Goal: Information Seeking & Learning: Find specific fact

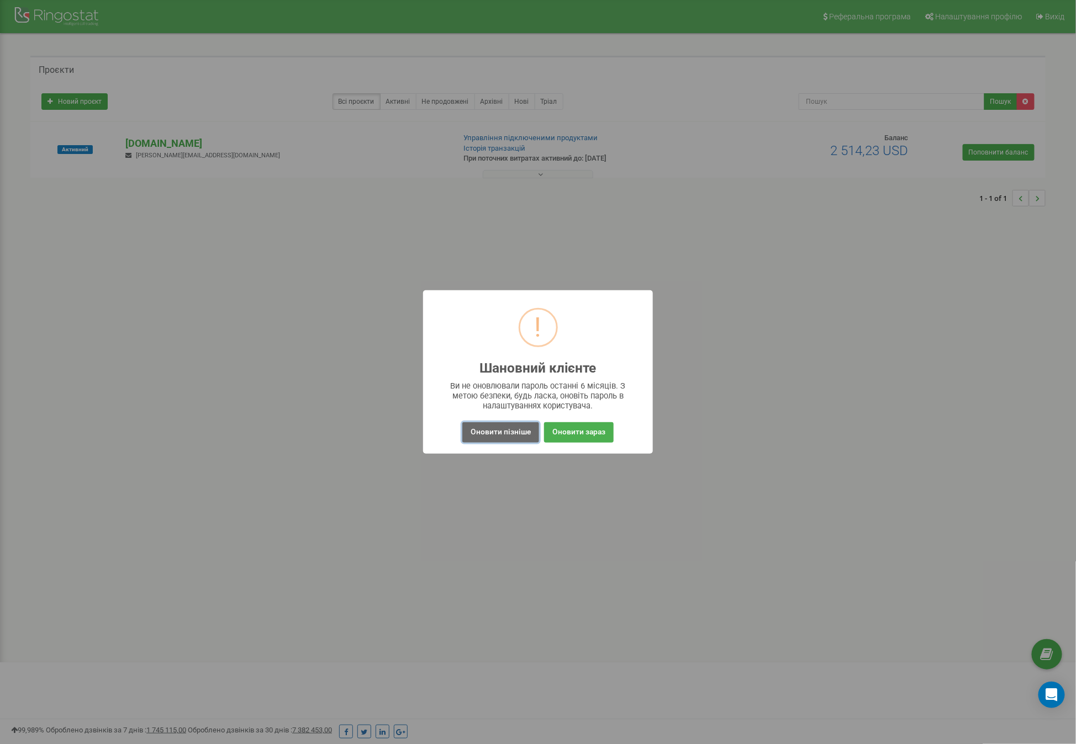
click at [495, 431] on button "Оновити пізніше" at bounding box center [500, 432] width 77 height 20
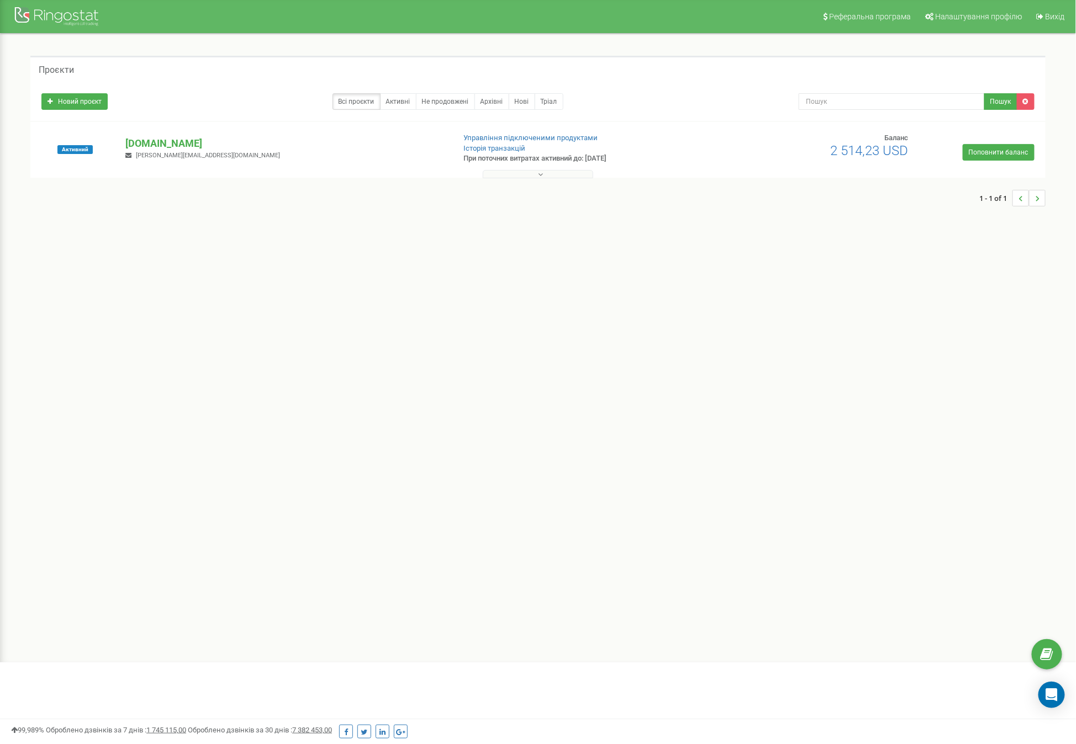
click at [557, 175] on button at bounding box center [538, 174] width 110 height 8
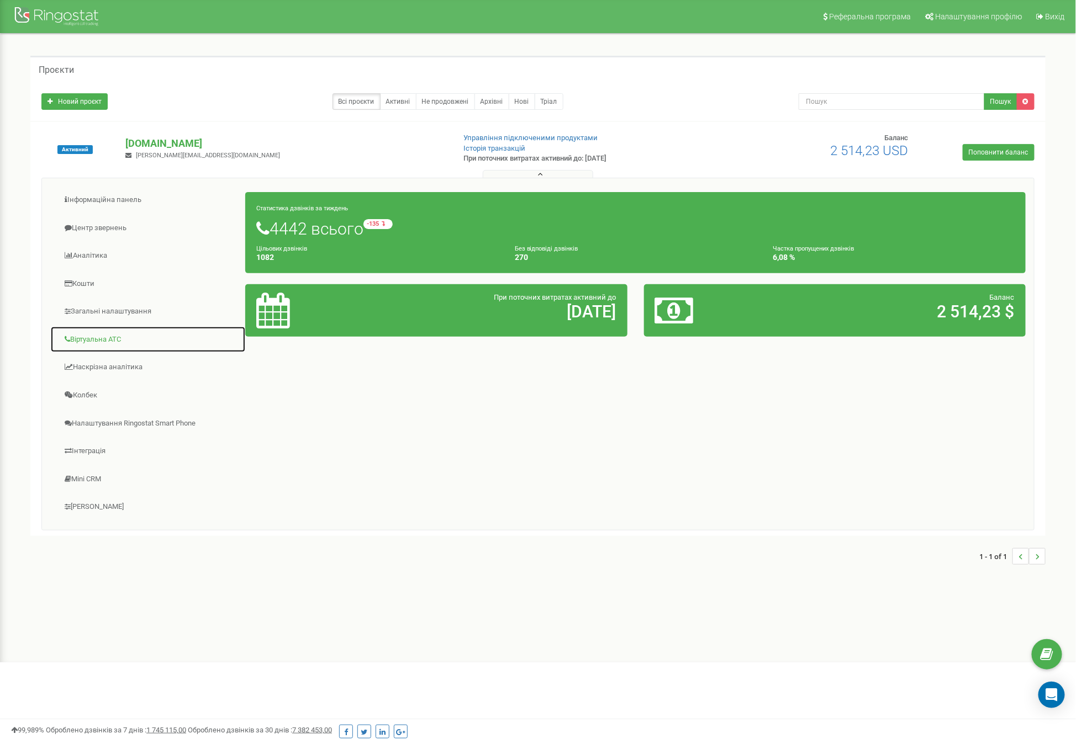
click at [100, 332] on link "Віртуальна АТС" at bounding box center [147, 339] width 195 height 27
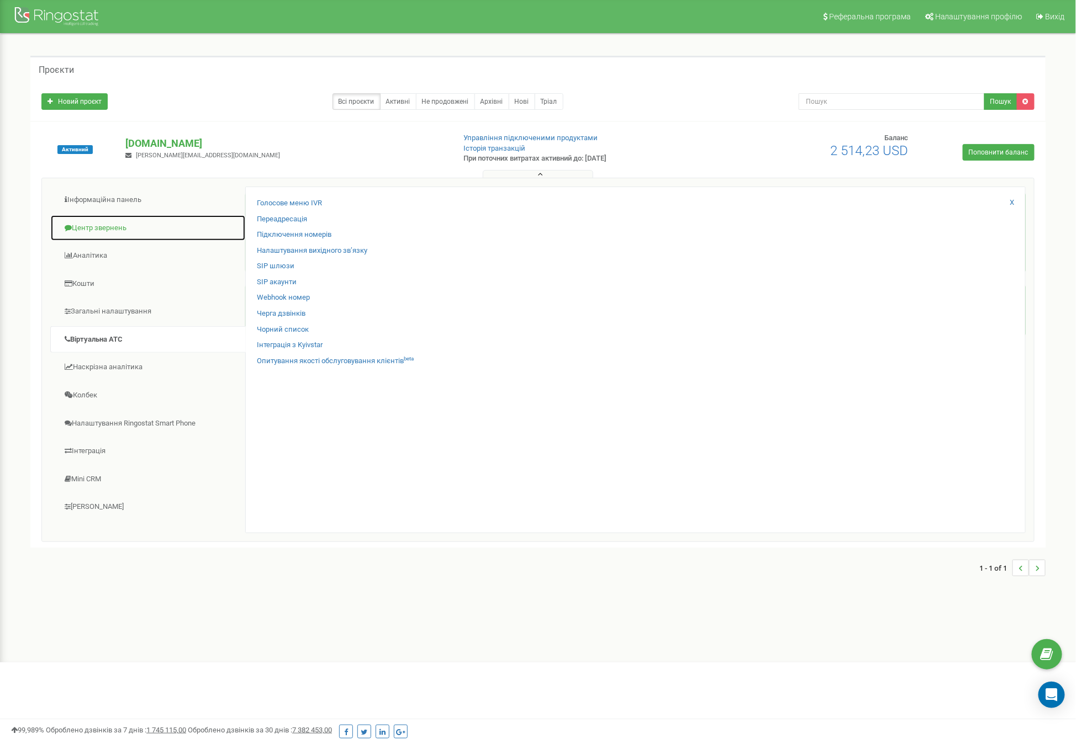
click at [124, 224] on link "Центр звернень" at bounding box center [147, 228] width 195 height 27
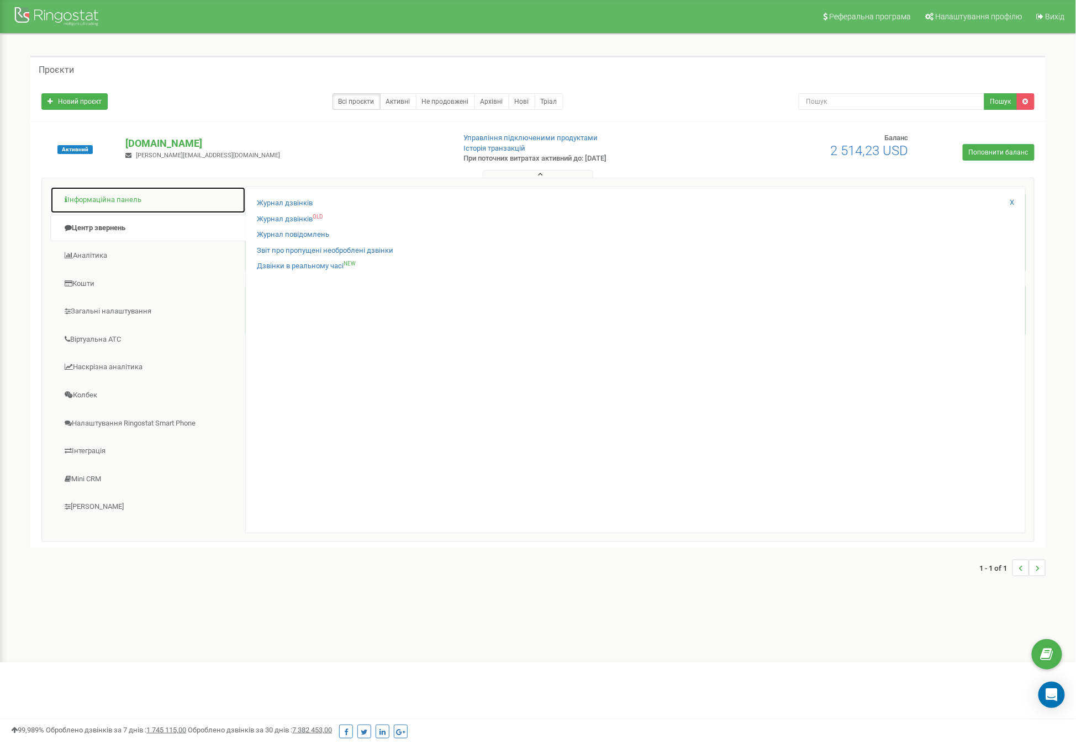
click at [126, 194] on link "Інформаційна панель" at bounding box center [147, 200] width 195 height 27
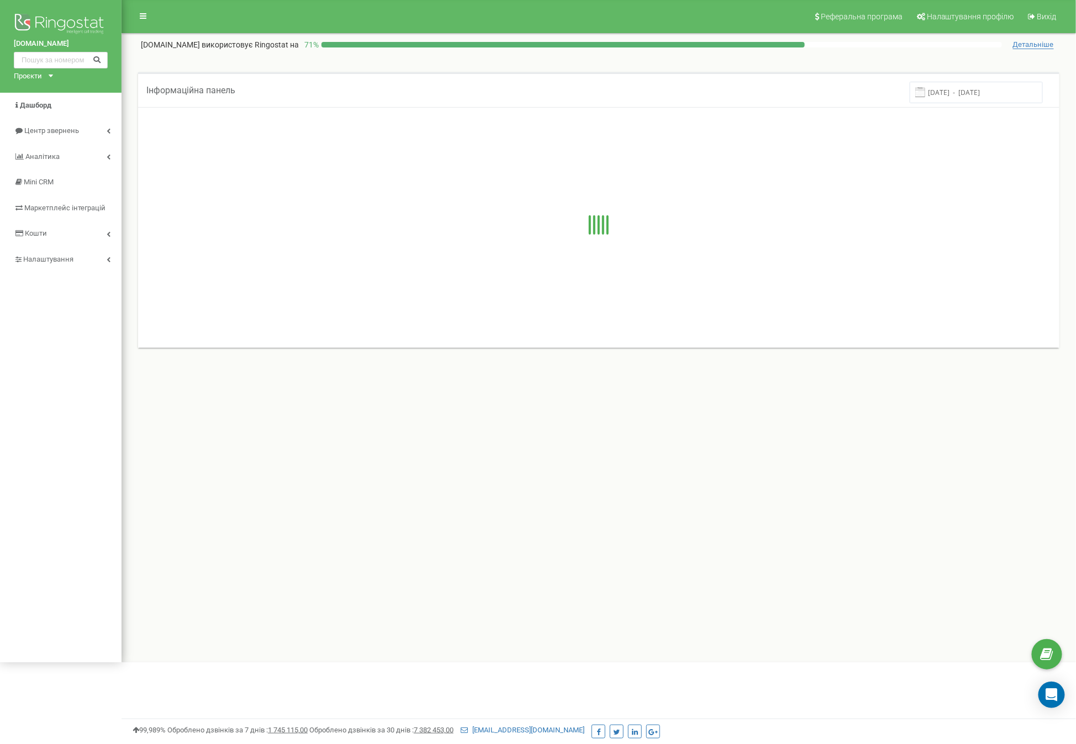
click at [130, 123] on div "Інформаційна панель 15.09.2025 - 22.09.2025" at bounding box center [599, 216] width 938 height 289
click at [129, 122] on div "Реферальна програма Налаштування профілю Вихід avicena.ck.ua використовує Ringo…" at bounding box center [598, 331] width 954 height 663
click at [113, 127] on link "Центр звернень" at bounding box center [60, 131] width 121 height 26
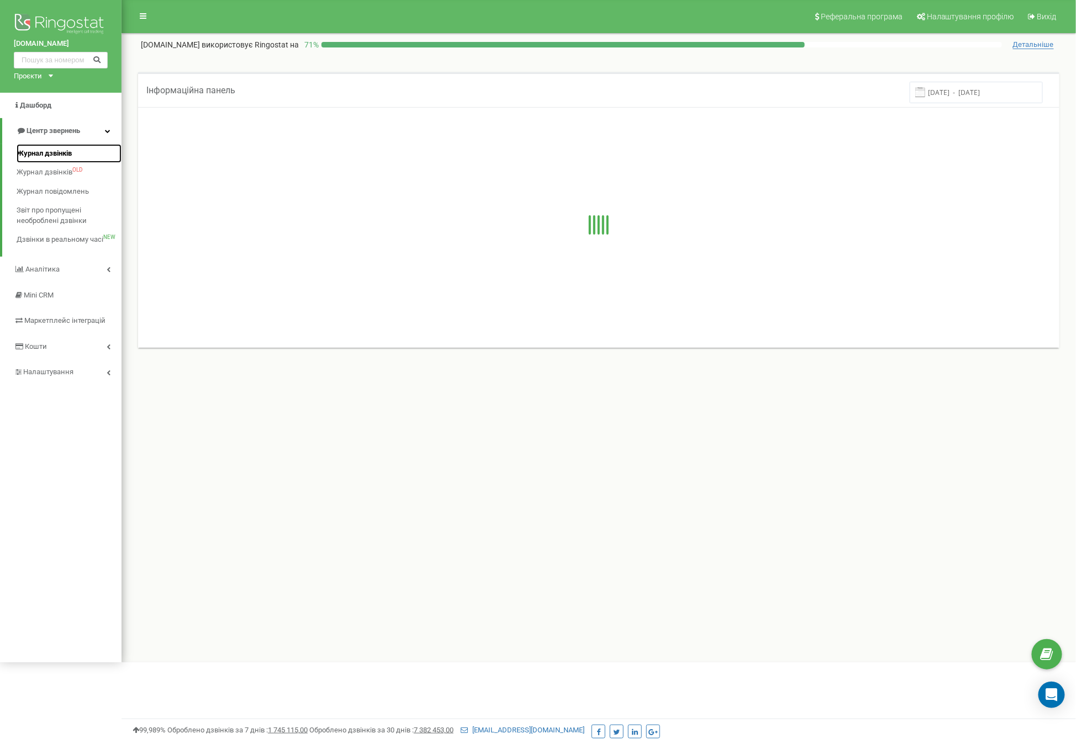
click at [28, 156] on span "Журнал дзвінків" at bounding box center [44, 154] width 55 height 10
click at [134, 65] on div "Інформаційна панель 15.09.2025 - 22.09.2025" at bounding box center [599, 61] width 938 height 22
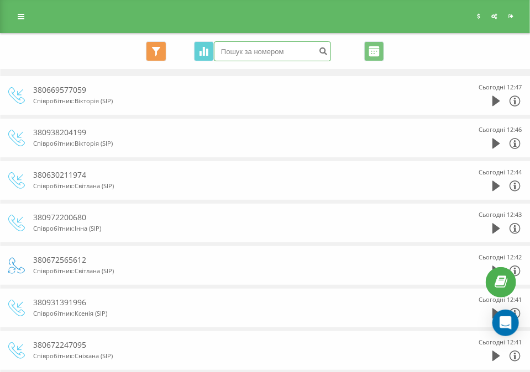
click at [258, 43] on input at bounding box center [272, 51] width 117 height 20
paste input "0-17585345486787031"
click at [514, 100] on icon at bounding box center [514, 100] width 13 height 13
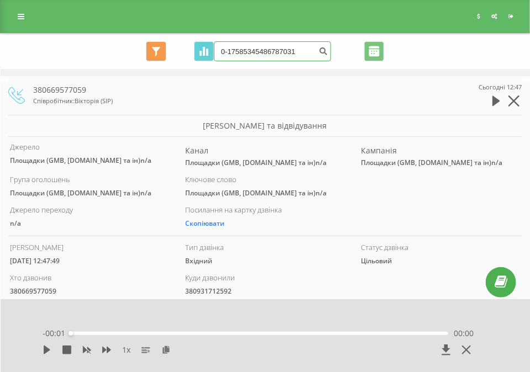
click at [250, 51] on input "0-17585345486787031" at bounding box center [272, 51] width 117 height 20
paste input "0-175853"
paste input
type input "0-17585345486787031"
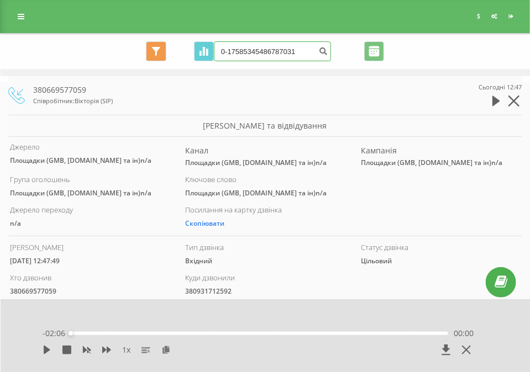
scroll to position [0, 0]
click at [320, 52] on icon "submit" at bounding box center [323, 49] width 9 height 7
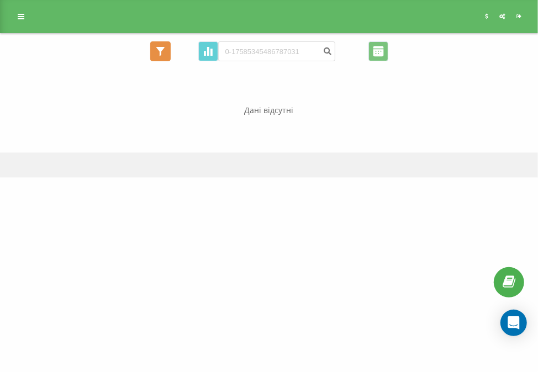
click at [161, 54] on icon at bounding box center [160, 51] width 8 height 9
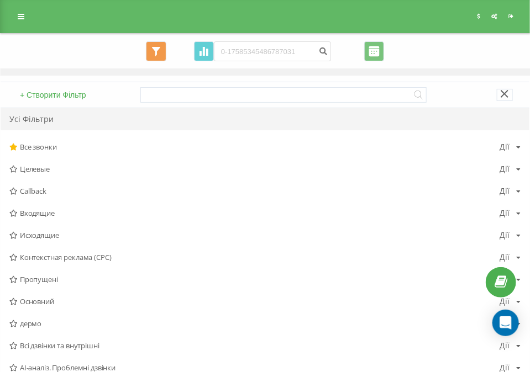
click at [505, 93] on icon at bounding box center [504, 94] width 8 height 8
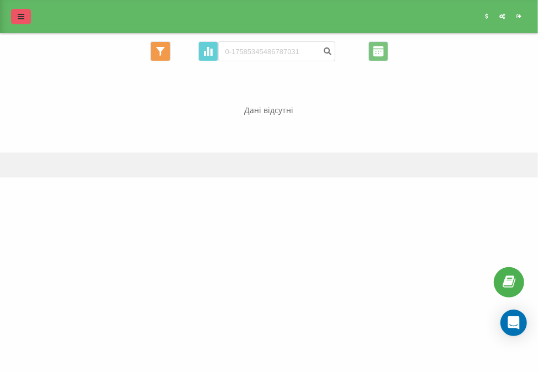
click at [15, 16] on link at bounding box center [21, 16] width 20 height 15
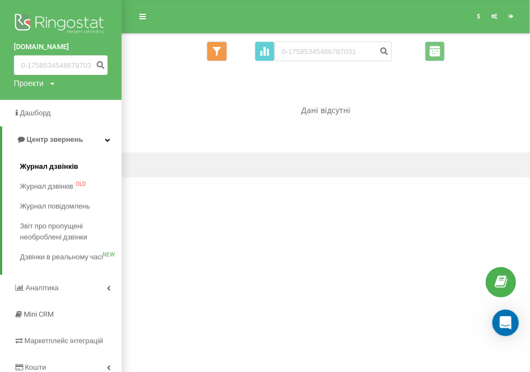
click at [46, 168] on span "Журнал дзвінків" at bounding box center [49, 166] width 59 height 11
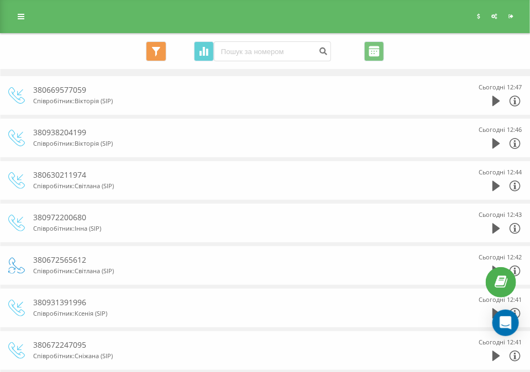
click at [180, 44] on span "Все звонки Основний Графік" at bounding box center [180, 51] width 68 height 20
click at [517, 100] on icon at bounding box center [514, 100] width 13 height 13
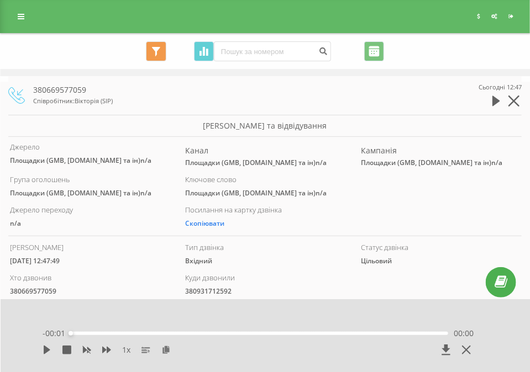
click at [517, 100] on icon at bounding box center [514, 102] width 13 height 13
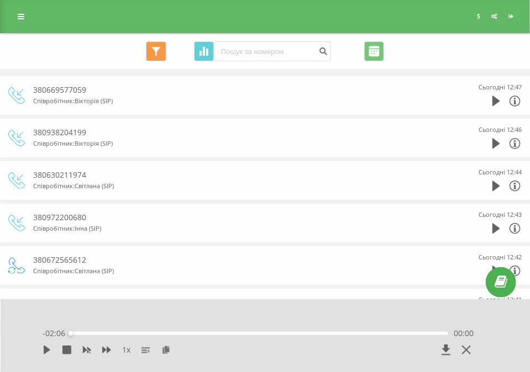
click at [39, 14] on div "Реферальна програма Налаштування профілю Вихід" at bounding box center [265, 16] width 530 height 33
click at [30, 16] on link at bounding box center [21, 16] width 20 height 15
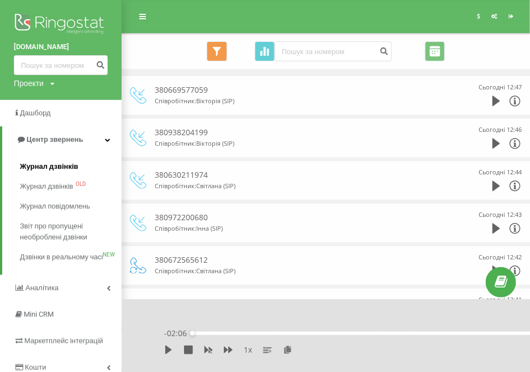
click at [51, 165] on span "Журнал дзвінків" at bounding box center [49, 166] width 59 height 11
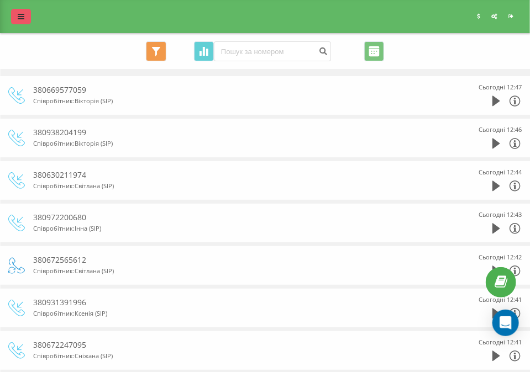
click at [21, 15] on icon at bounding box center [21, 17] width 7 height 8
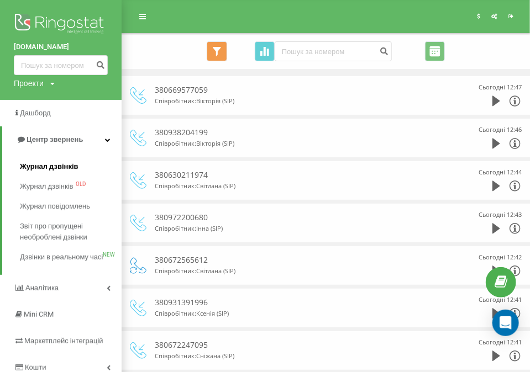
click at [56, 168] on span "Журнал дзвінків" at bounding box center [49, 166] width 59 height 11
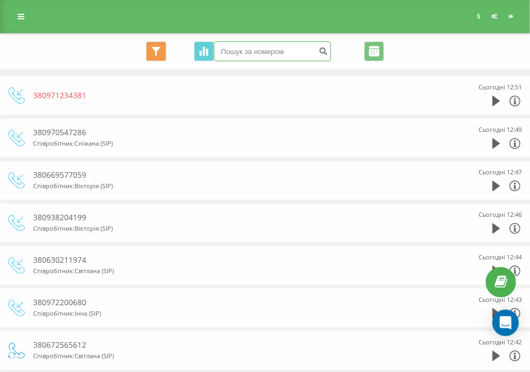
click at [296, 49] on input at bounding box center [272, 51] width 117 height 20
paste input "0-17585345486787031"
type input "0-17585345486787031"
click at [20, 22] on link at bounding box center [21, 16] width 20 height 15
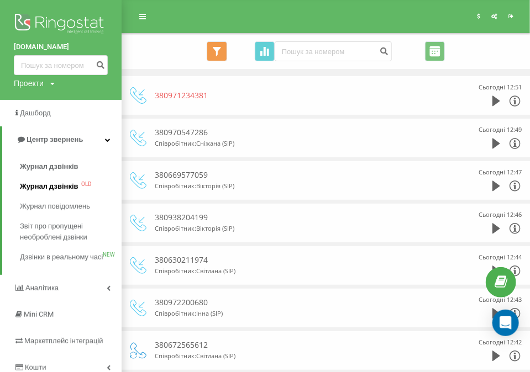
click at [41, 193] on link "Журнал дзвінків OLD" at bounding box center [71, 187] width 102 height 20
click at [183, 54] on div "Все звонки Основний Графік Експорт .csv .xls .xlsx 22.08.2025 - 22.09.2025" at bounding box center [326, 51] width 392 height 20
click at [148, 17] on link at bounding box center [143, 16] width 20 height 15
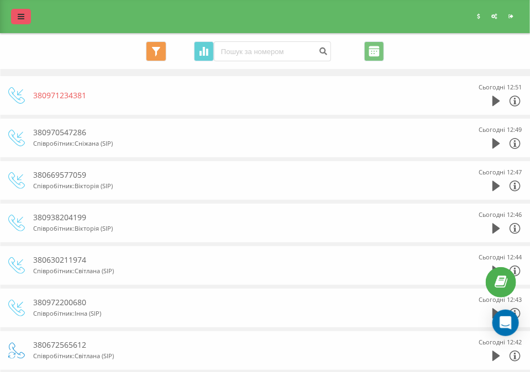
click at [21, 17] on icon at bounding box center [21, 17] width 7 height 8
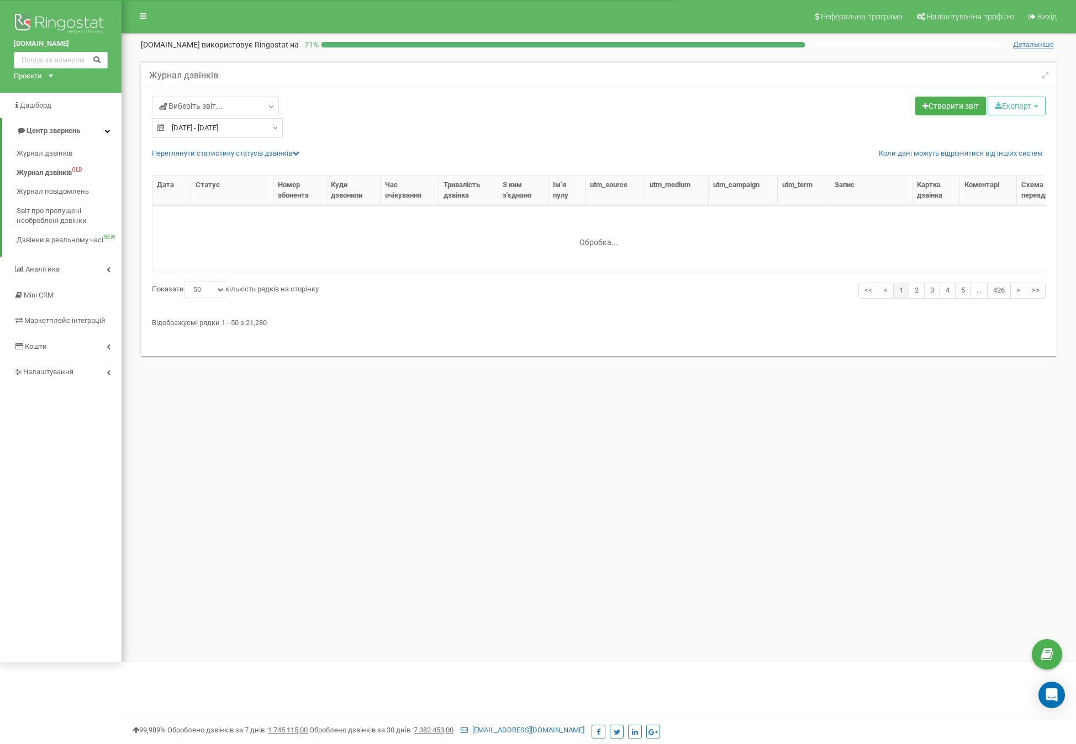
select select "50"
click at [343, 81] on div "Журнал дзвінків" at bounding box center [599, 74] width 916 height 27
click at [342, 59] on div "Журнал дзвінків Виберіть звіт... Целевые Колбек Исходящие Контекстная реклама (…" at bounding box center [599, 221] width 938 height 342
click at [55, 147] on link "Журнал дзвінків" at bounding box center [69, 153] width 105 height 19
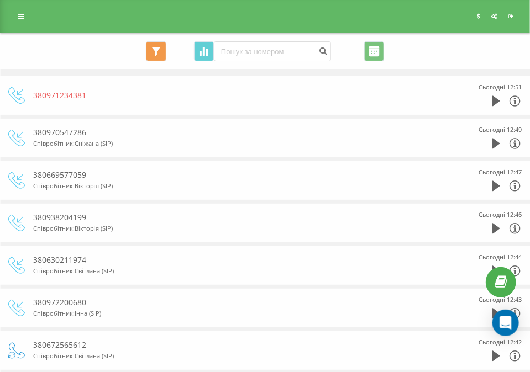
click at [297, 76] on div "380971234381 Сьогодні 12:51" at bounding box center [264, 95] width 513 height 39
click at [10, 17] on div "Реферальна програма Налаштування профілю Вихід" at bounding box center [265, 16] width 530 height 33
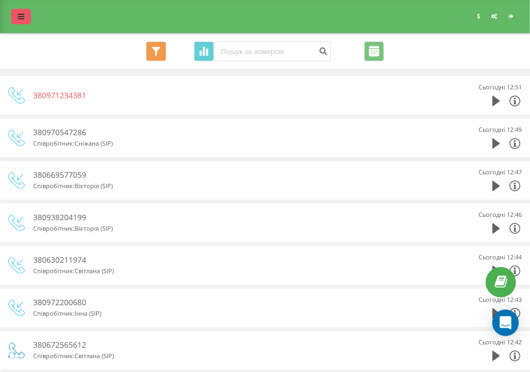
click at [16, 14] on link at bounding box center [21, 16] width 20 height 15
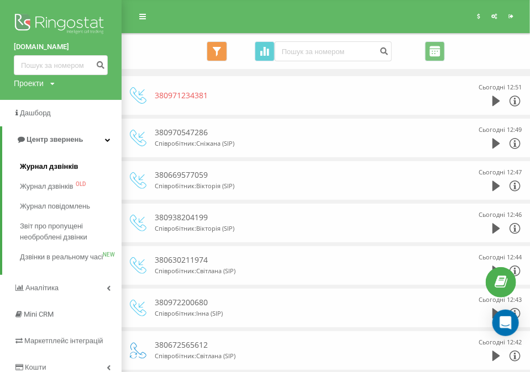
click at [56, 166] on span "Журнал дзвінків" at bounding box center [49, 166] width 59 height 11
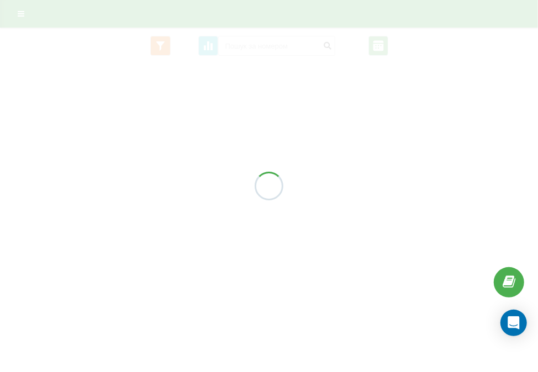
click at [307, 74] on div at bounding box center [269, 186] width 538 height 372
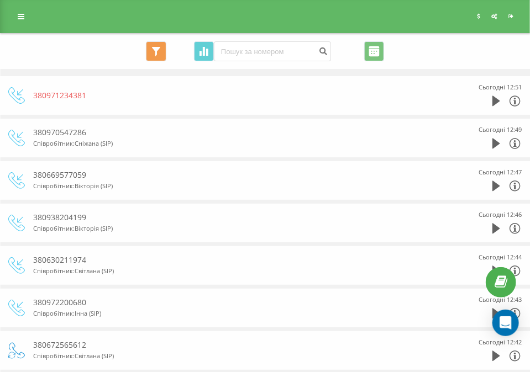
click at [19, 17] on icon at bounding box center [21, 17] width 7 height 8
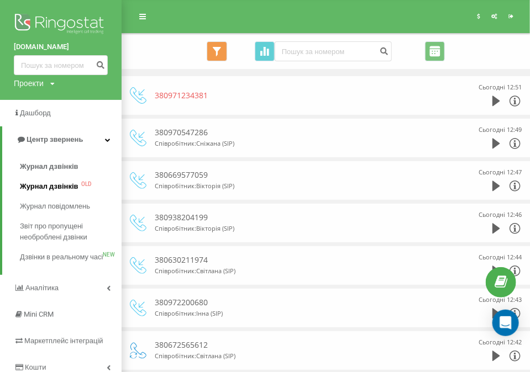
click at [55, 192] on span "Журнал дзвінків" at bounding box center [49, 186] width 59 height 11
click at [151, 67] on div "Все звонки Основний Графік Експорт .csv .xls .xlsx 22.08.2025 - 22.09.2025" at bounding box center [325, 51] width 407 height 35
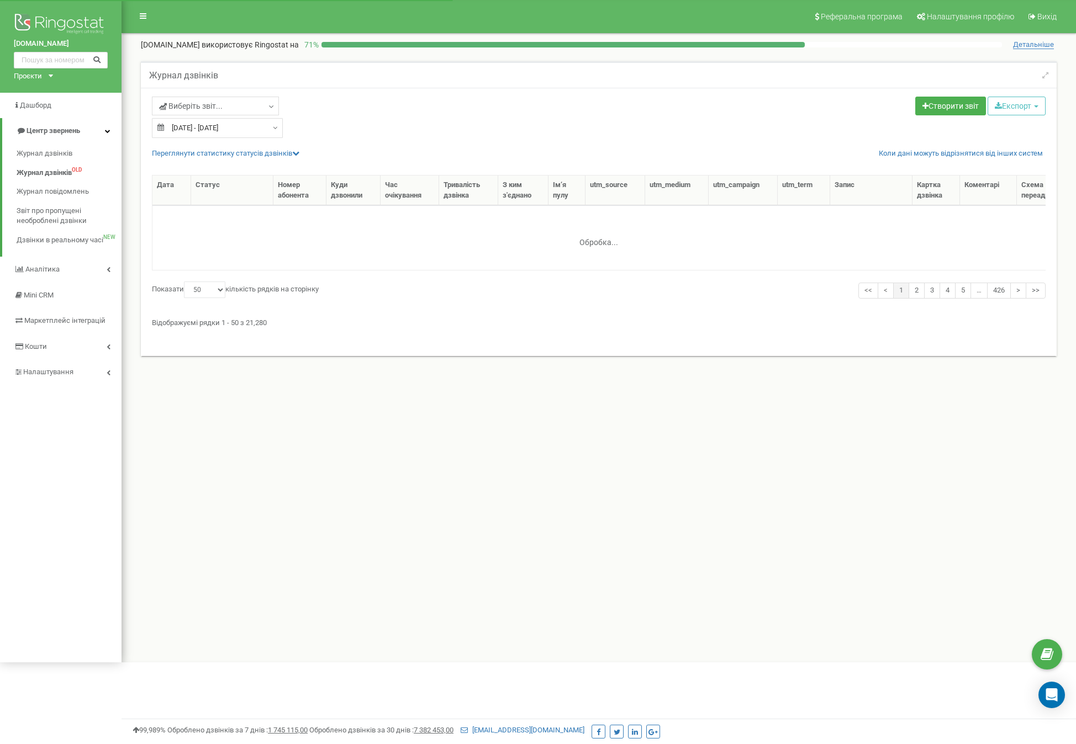
select select "50"
click at [135, 73] on div "Журнал дзвінків Виберіть звіт... Целевые Колбек Исходящие Контекстная реклама (…" at bounding box center [599, 215] width 932 height 309
click at [44, 152] on span "Журнал дзвінків" at bounding box center [44, 154] width 55 height 10
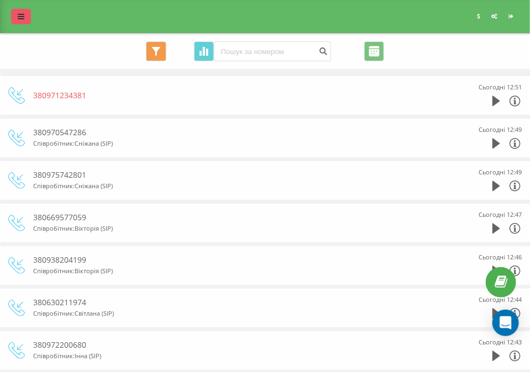
click at [20, 17] on icon at bounding box center [21, 17] width 7 height 8
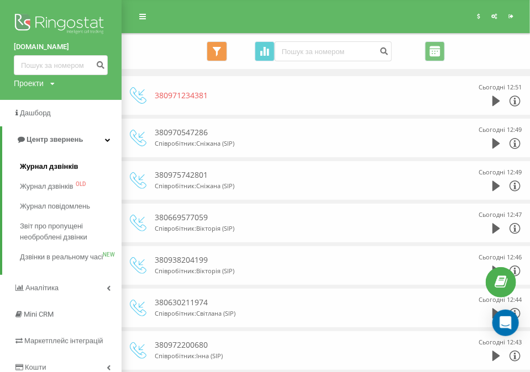
click at [47, 170] on span "Журнал дзвінків" at bounding box center [49, 166] width 59 height 11
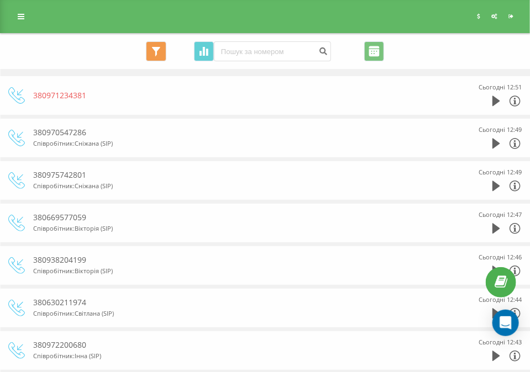
click at [3, 13] on div "Реферальна програма Налаштування профілю Вихід" at bounding box center [265, 16] width 530 height 33
click at [14, 10] on link at bounding box center [21, 16] width 20 height 15
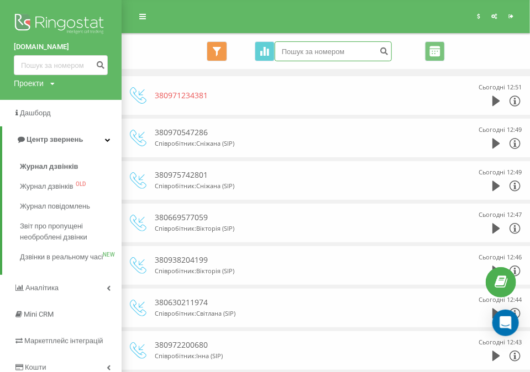
click at [352, 57] on input at bounding box center [332, 51] width 117 height 20
paste input "380975742801"
type input "380975742801"
click at [380, 52] on icon "submit" at bounding box center [383, 49] width 9 height 7
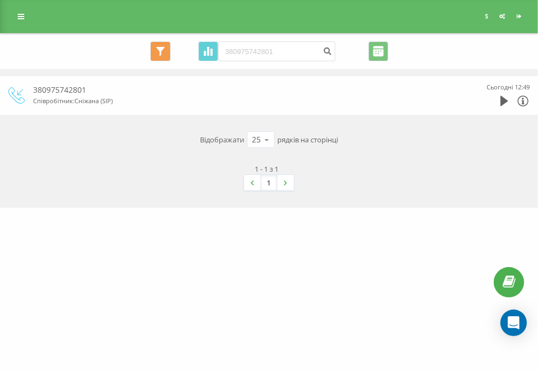
click at [323, 94] on div "380975742801" at bounding box center [245, 89] width 425 height 11
click at [521, 102] on icon at bounding box center [522, 100] width 13 height 13
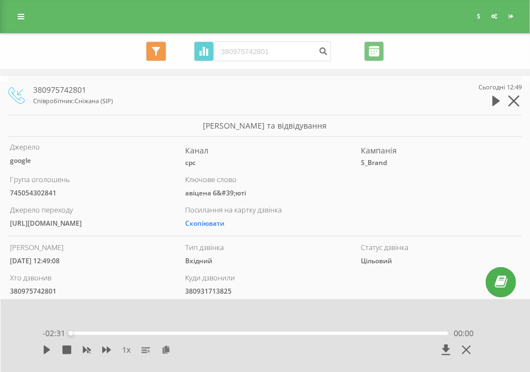
scroll to position [55, 0]
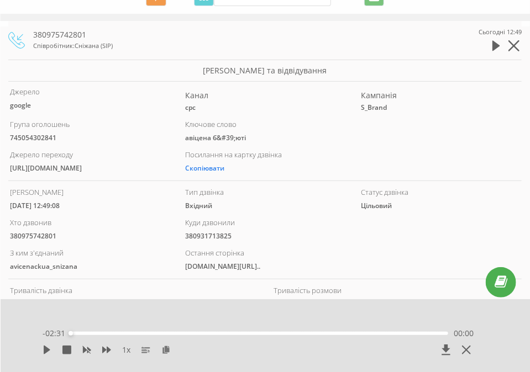
click at [29, 266] on div "avicenackua_snizana" at bounding box center [89, 267] width 159 height 8
copy div "avicenackua_snizana"
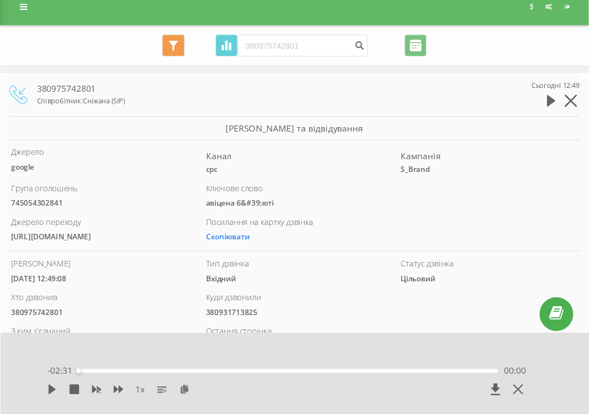
scroll to position [0, 0]
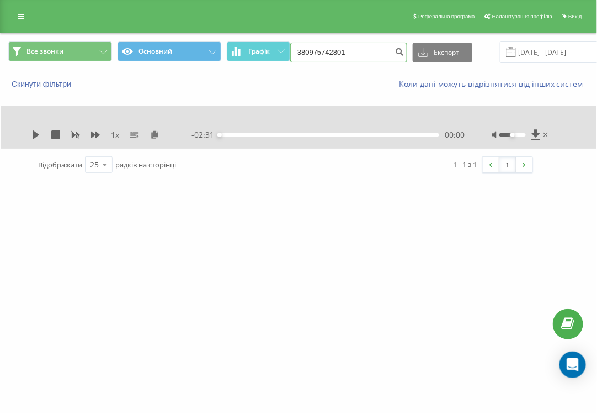
click at [328, 60] on input "380975742801" at bounding box center [348, 53] width 117 height 20
paste input "674509727"
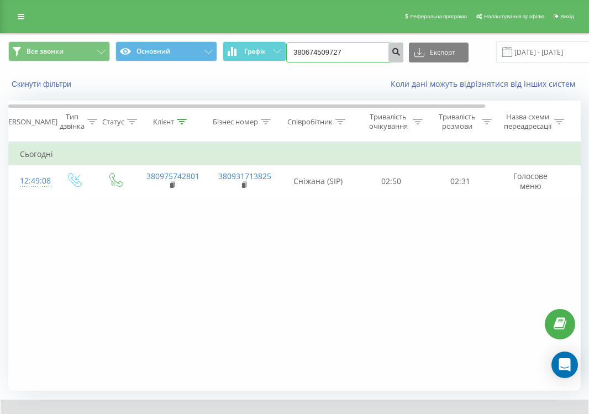
type input "380674509727"
click at [392, 53] on icon "submit" at bounding box center [395, 50] width 9 height 7
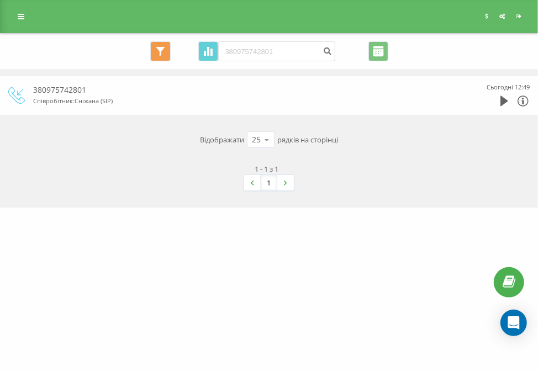
click at [86, 45] on div "Основний Основний Графік 380975742801 Експорт .csv .xls .xlsx 22.06.2025 - 22.0…" at bounding box center [268, 51] width 521 height 20
click at [14, 14] on link at bounding box center [21, 16] width 20 height 15
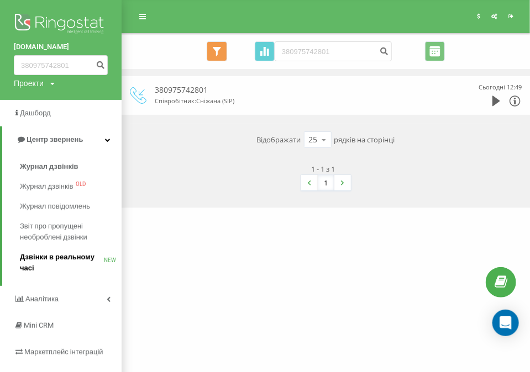
click at [52, 257] on span "Дзвінки в реальному часі" at bounding box center [62, 263] width 84 height 22
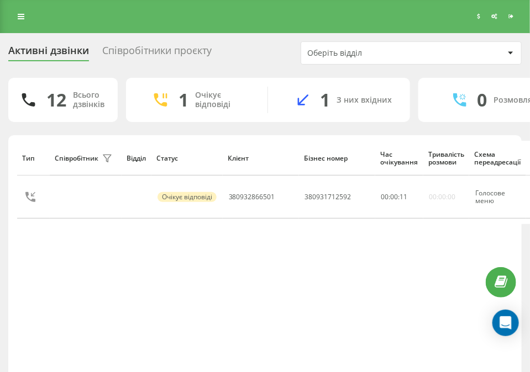
click at [216, 281] on div "Тип Співробітник фільтру Відділ Статус Клієнт Бізнес номер Час очікування Трива…" at bounding box center [264, 262] width 495 height 242
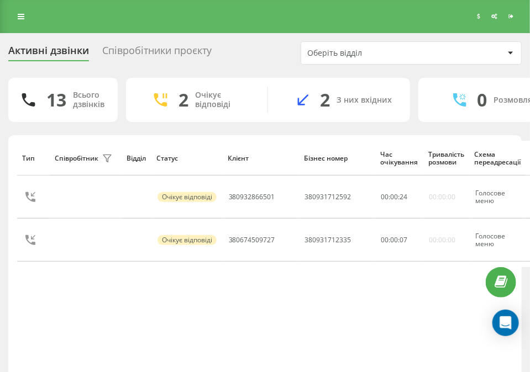
click at [264, 49] on div "Активні дзвінки Співробітники проєкту Оберіть відділ" at bounding box center [264, 52] width 513 height 23
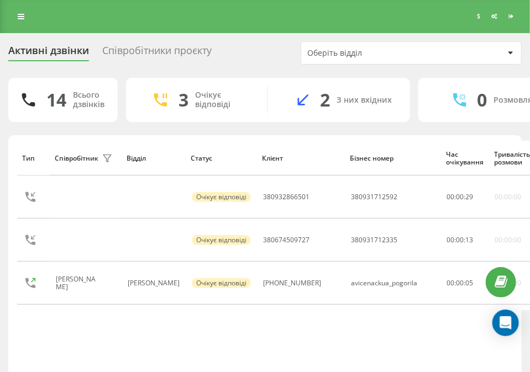
click at [374, 334] on div "Тип Співробітник фільтру Відділ Статус Клієнт Бізнес номер Час очікування Трива…" at bounding box center [264, 262] width 495 height 242
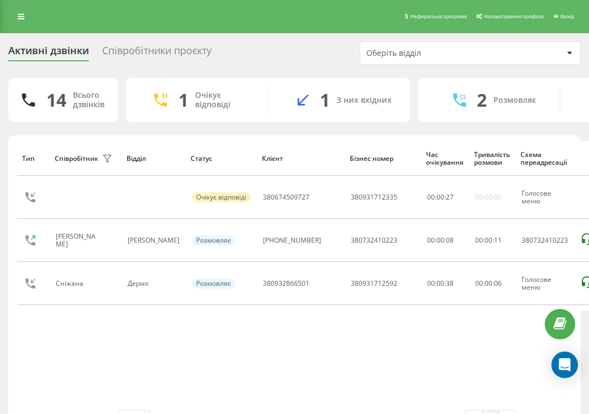
click at [170, 340] on div "Тип Співробітник фільтру Відділ Статус Клієнт Бізнес номер Час очікування Трива…" at bounding box center [294, 275] width 554 height 269
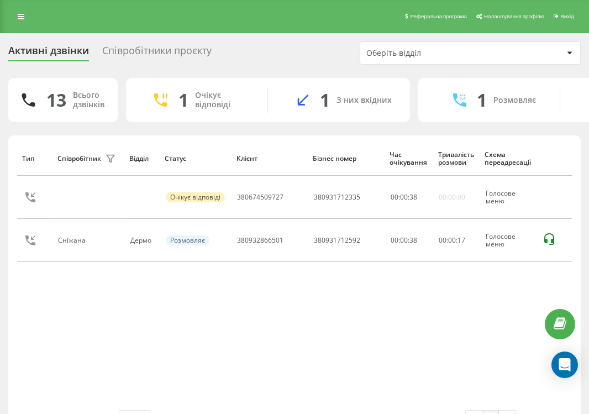
click at [494, 287] on div "Тип Співробітник фільтру Відділ Статус Клієнт Бізнес номер Час очікування Трива…" at bounding box center [294, 275] width 554 height 269
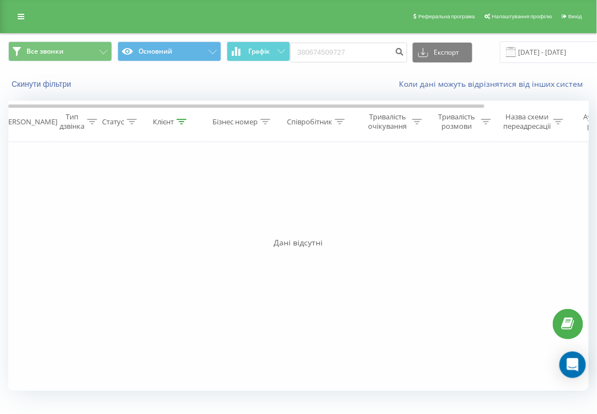
click at [352, 178] on div "Фільтрувати за умовою Дорівнює Введіть значення Скасувати OK Фільтрувати за умо…" at bounding box center [298, 266] width 581 height 248
click at [22, 17] on icon at bounding box center [21, 17] width 7 height 8
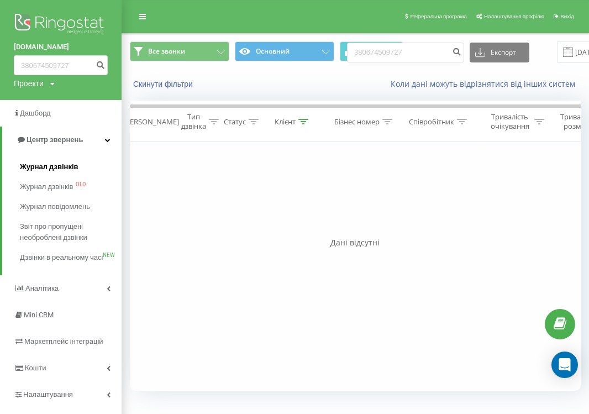
click at [67, 168] on span "Журнал дзвінків" at bounding box center [49, 166] width 59 height 11
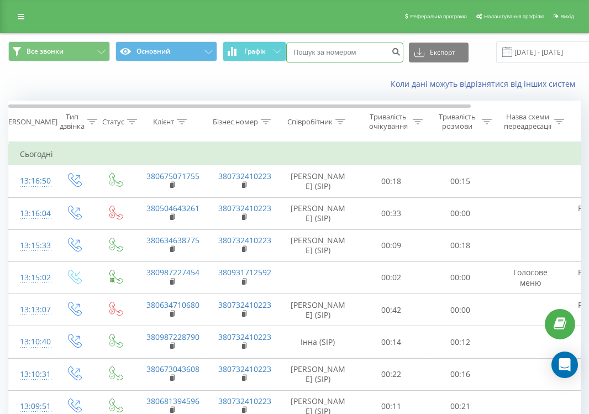
click at [316, 59] on input at bounding box center [344, 53] width 117 height 20
paste input "380674509727"
type input "380674509727"
click at [443, 51] on button "Експорт" at bounding box center [439, 53] width 60 height 20
click at [366, 25] on div "Реферальна програма Налаштування профілю Вихід" at bounding box center [294, 16] width 589 height 33
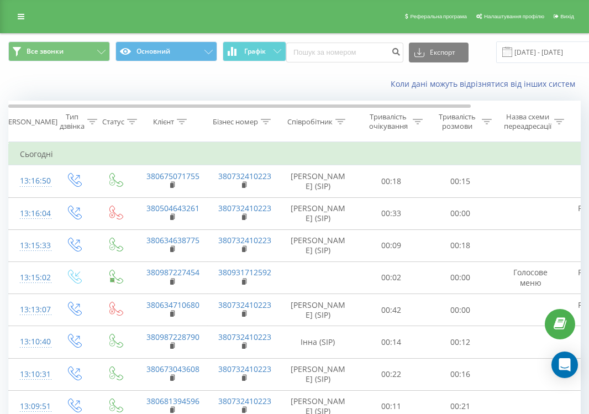
click at [287, 65] on div "Все звонки Основний Графік Експорт .csv .xls .xlsx [DATE] - [DATE]" at bounding box center [295, 52] width 588 height 37
click at [286, 40] on div "Все звонки Основний Графік Експорт .csv .xls .xlsx [DATE] - [DATE]" at bounding box center [295, 52] width 588 height 37
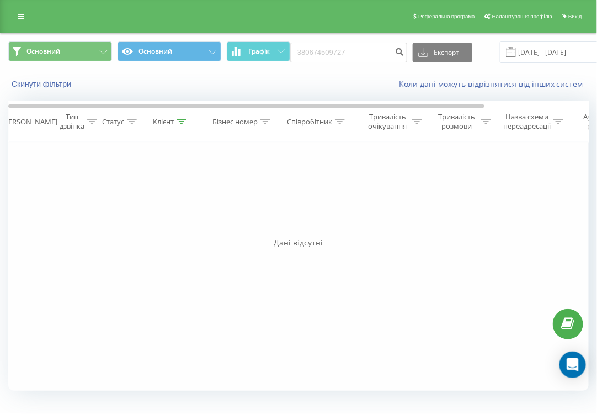
click at [301, 91] on div "Скинути фільтри Коли дані можуть відрізнятися вiд інших систем" at bounding box center [299, 84] width 596 height 27
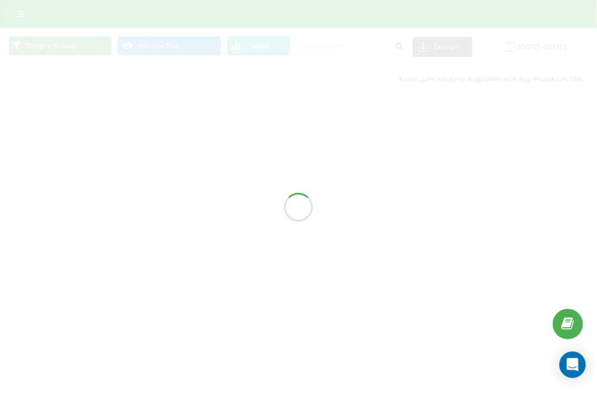
click at [294, 32] on div at bounding box center [298, 207] width 597 height 414
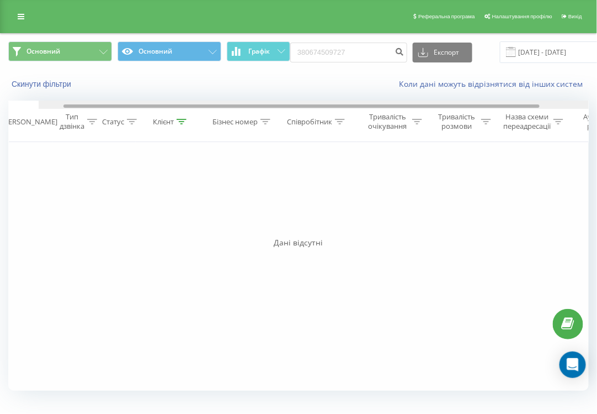
drag, startPoint x: 230, startPoint y: 107, endPoint x: 176, endPoint y: 95, distance: 55.5
click at [176, 95] on div "Основний Основний Графік 380674509727 Експорт .csv .xls .xlsx [DATE] - [DATE] С…" at bounding box center [298, 217] width 581 height 366
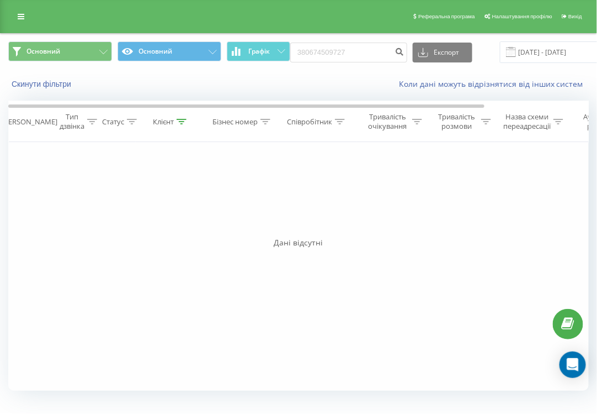
click at [212, 77] on div "Скинути фільтри Коли дані можуть відрізнятися вiд інших систем" at bounding box center [299, 84] width 596 height 27
click at [223, 47] on span "Основний Основний Графік" at bounding box center [149, 52] width 282 height 22
click at [318, 54] on input "380674509727" at bounding box center [348, 53] width 117 height 20
click at [382, 50] on input "380674509727" at bounding box center [348, 53] width 117 height 20
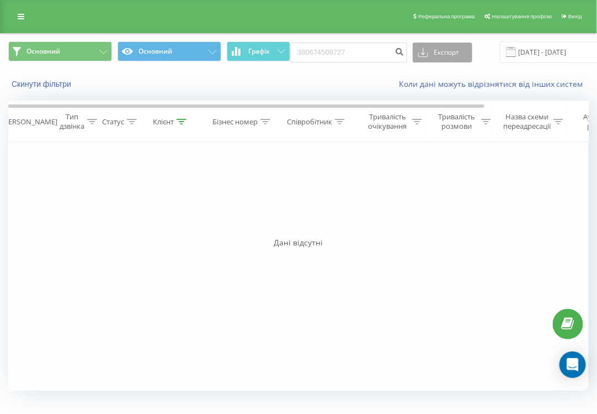
click at [433, 51] on button "Експорт" at bounding box center [443, 53] width 60 height 20
click at [358, 80] on div "Коли дані можуть відрізнятися вiд інших систем" at bounding box center [410, 83] width 373 height 11
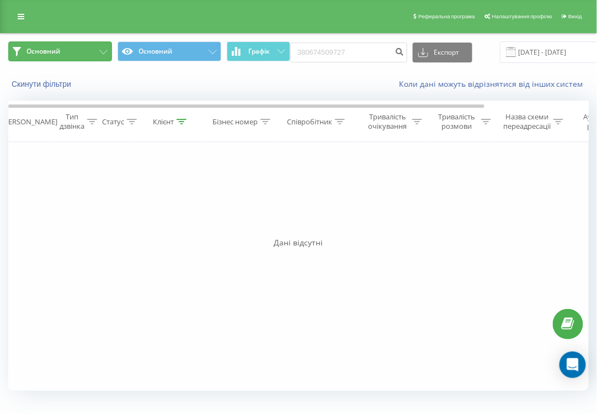
click at [59, 49] on span "Основний" at bounding box center [44, 51] width 34 height 9
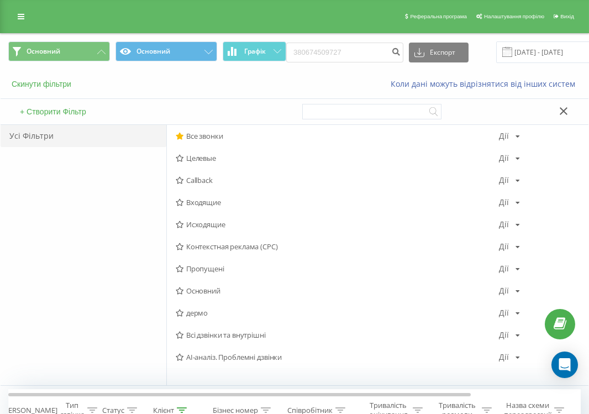
click at [67, 82] on button "Скинути фільтри" at bounding box center [42, 84] width 68 height 10
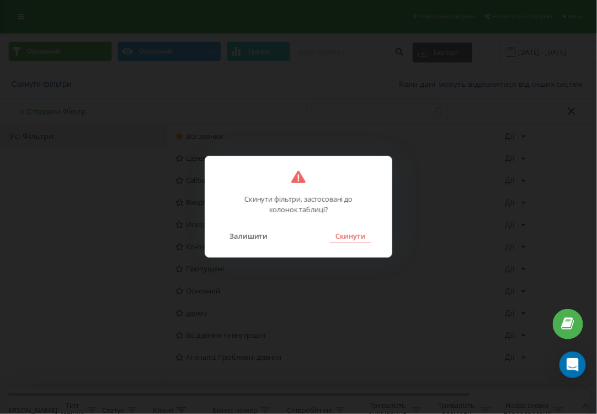
click at [356, 236] on button "Скинути" at bounding box center [350, 236] width 41 height 14
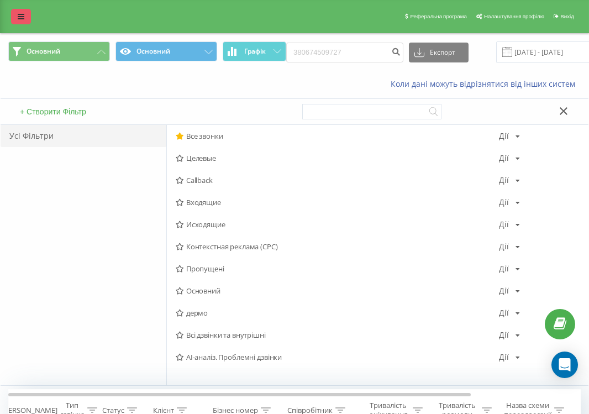
click at [29, 15] on link at bounding box center [21, 16] width 20 height 15
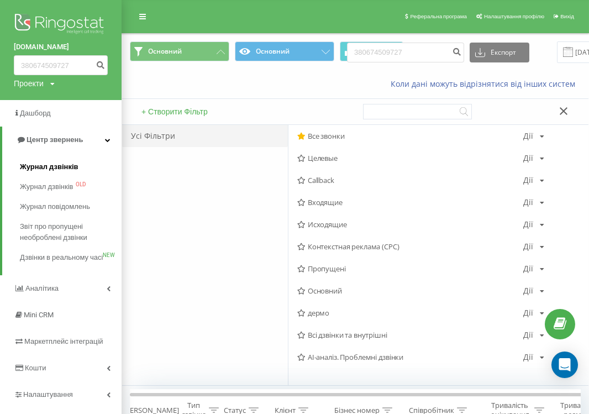
click at [46, 166] on span "Журнал дзвінків" at bounding box center [49, 166] width 59 height 11
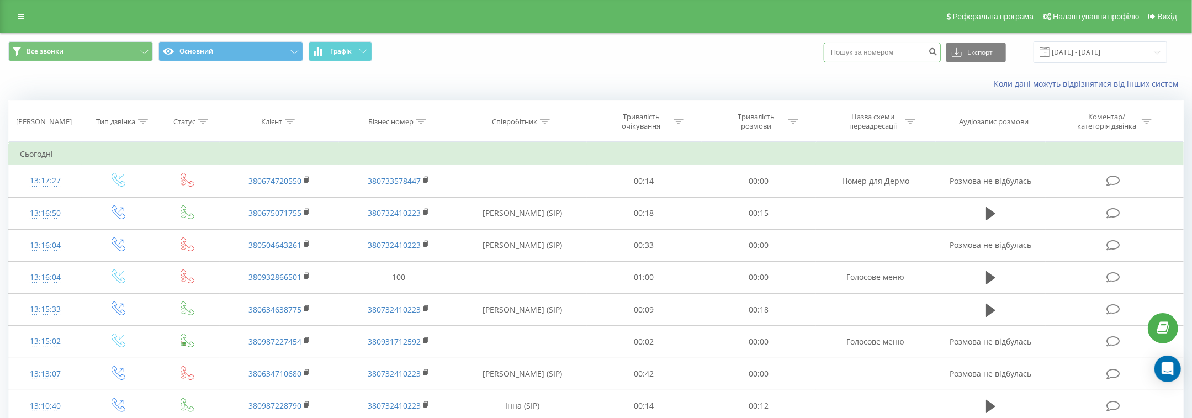
click at [891, 54] on input at bounding box center [882, 53] width 117 height 20
paste input "380964039298"
type input "380964039298"
click at [993, 54] on button "Експорт" at bounding box center [976, 53] width 60 height 20
click at [938, 51] on icon "submit" at bounding box center [933, 50] width 9 height 7
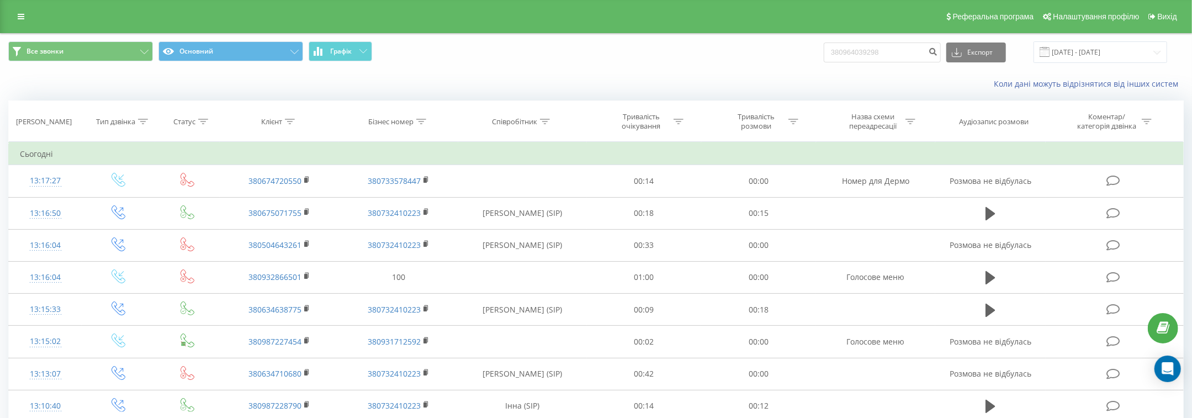
click at [936, 79] on div "Коли дані можуть відрізнятися вiд інших систем" at bounding box center [819, 83] width 744 height 11
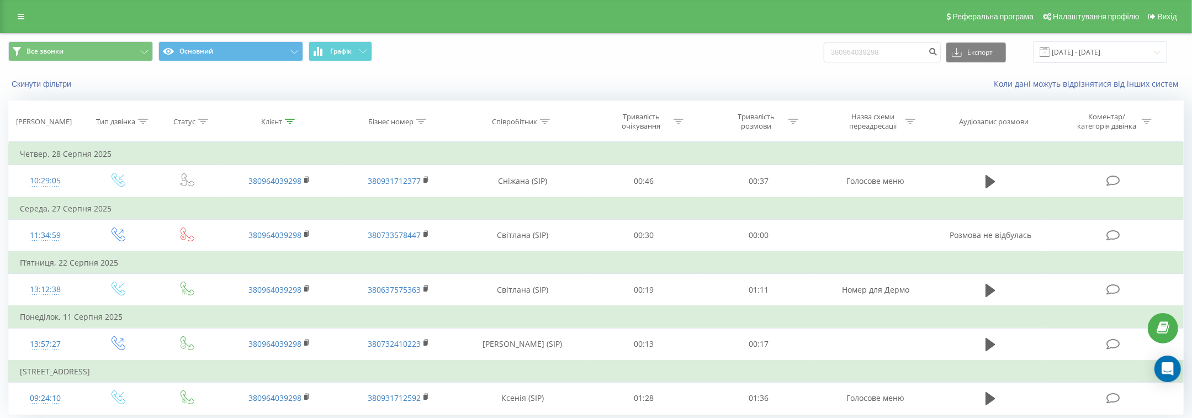
click at [517, 69] on div "Все звонки Основний Графік 380964039298 Експорт .csv .xls .xlsx [DATE] - [DATE]" at bounding box center [596, 52] width 1191 height 37
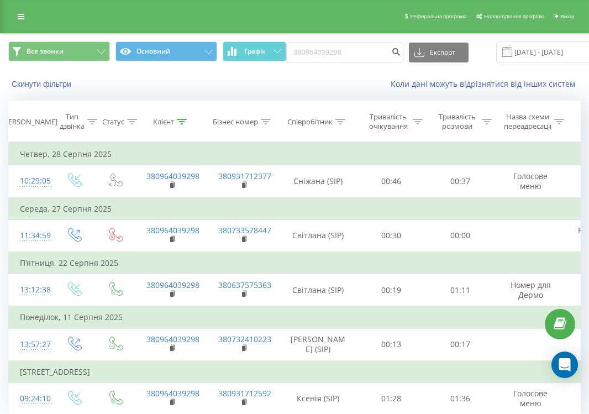
click at [291, 84] on div "Коли дані можуть відрізнятися вiд інших систем" at bounding box center [404, 83] width 367 height 11
click at [327, 54] on input "380964039298" at bounding box center [344, 53] width 117 height 20
click at [318, 68] on div "Все звонки Основний Графік 380964039298 Експорт .csv .xls .xlsx [DATE] - [DATE]" at bounding box center [295, 52] width 588 height 37
click at [230, 83] on div "Коли дані можуть відрізнятися вiд інших систем" at bounding box center [404, 83] width 367 height 11
click at [277, 50] on icon at bounding box center [277, 51] width 8 height 4
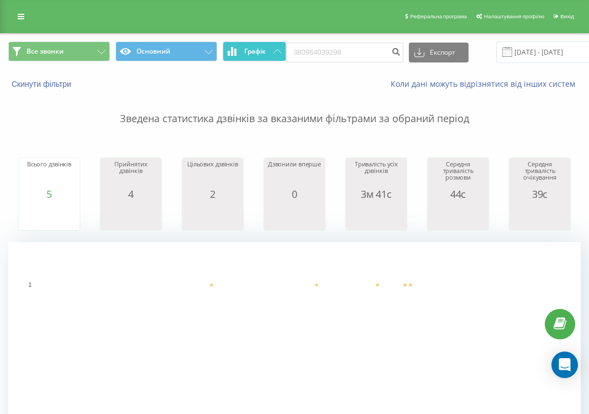
click at [281, 51] on button "Графік" at bounding box center [255, 51] width 64 height 20
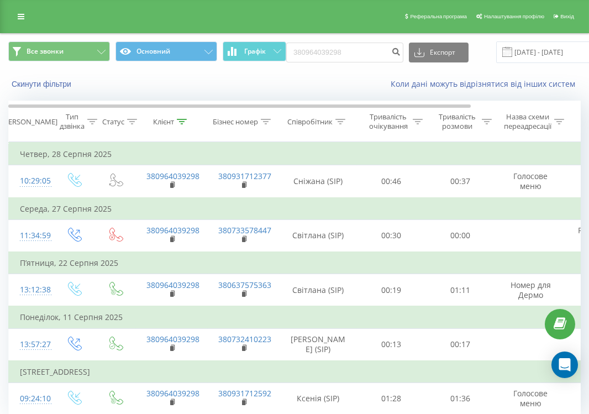
click at [288, 71] on div "Скинути фільтри Коли дані можуть відрізнятися вiд інших систем" at bounding box center [295, 84] width 588 height 27
click at [391, 54] on icon "submit" at bounding box center [395, 50] width 9 height 7
click at [289, 82] on div "Коли дані можуть відрізнятися вiд інших систем" at bounding box center [404, 83] width 367 height 11
click at [369, 23] on div "Реферальна програма Налаштування профілю Вихід" at bounding box center [294, 16] width 589 height 33
click at [289, 85] on div "Коли дані можуть відрізнятися вiд інших систем" at bounding box center [404, 83] width 367 height 11
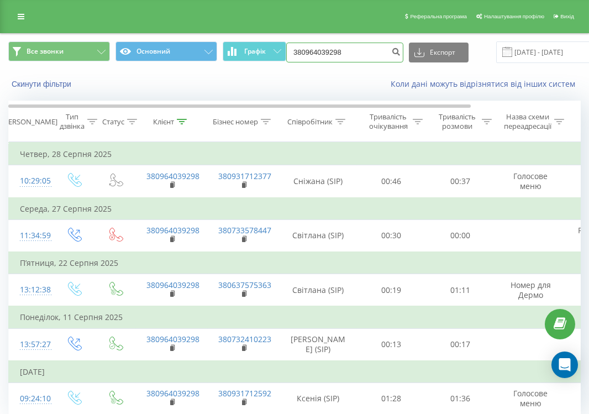
click at [333, 49] on input "380964039298" at bounding box center [344, 53] width 117 height 20
paste input "6228621"
type input "380966228621"
click at [391, 52] on icon "submit" at bounding box center [395, 50] width 9 height 7
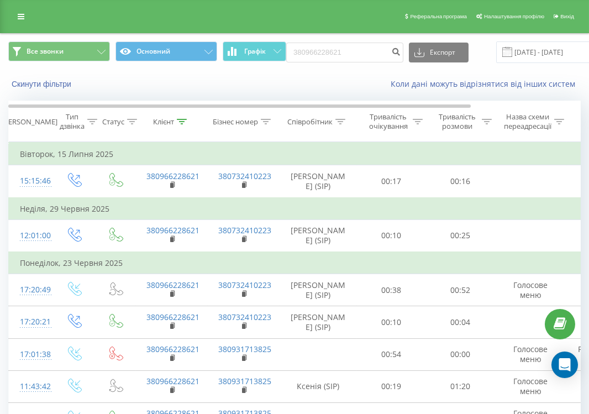
click at [176, 83] on div "Скинути фільтри" at bounding box center [111, 83] width 220 height 11
drag, startPoint x: 199, startPoint y: 83, endPoint x: 152, endPoint y: 65, distance: 50.2
click at [198, 83] on div "Скинути фільтри" at bounding box center [111, 83] width 220 height 11
click at [281, 89] on div "Коли дані можуть відрізнятися вiд інших систем" at bounding box center [404, 83] width 367 height 11
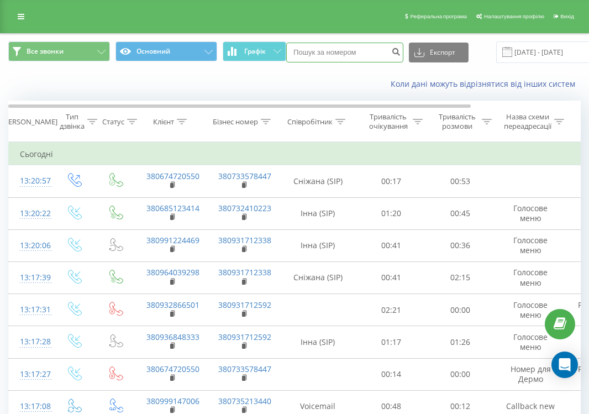
click at [321, 46] on input at bounding box center [344, 53] width 117 height 20
paste input "380966228621"
type input "380966228621"
click at [392, 53] on icon "submit" at bounding box center [395, 50] width 9 height 7
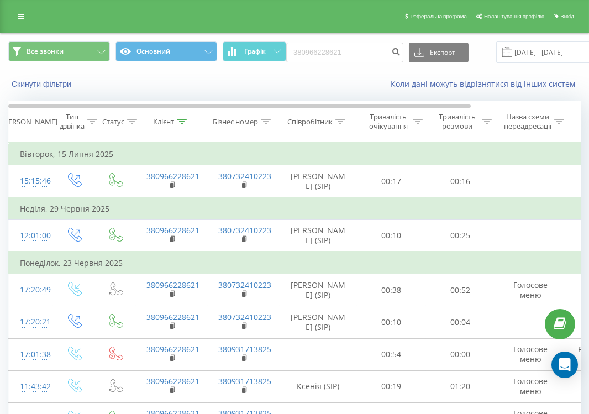
click at [121, 77] on div "Скинути фільтри Коли дані можуть відрізнятися вiд інших систем" at bounding box center [295, 84] width 588 height 27
click at [121, 76] on div "Скинути фільтри Коли дані можуть відрізнятися вiд інших систем" at bounding box center [295, 84] width 588 height 27
click at [331, 50] on input "380966228621" at bounding box center [344, 53] width 117 height 20
paste input "79390180"
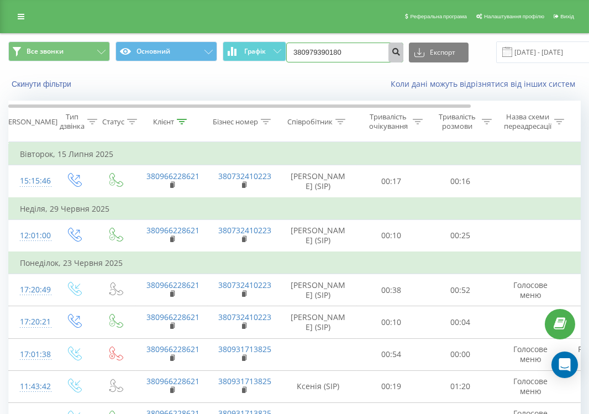
type input "380979390180"
click at [388, 53] on button "submit" at bounding box center [395, 53] width 15 height 20
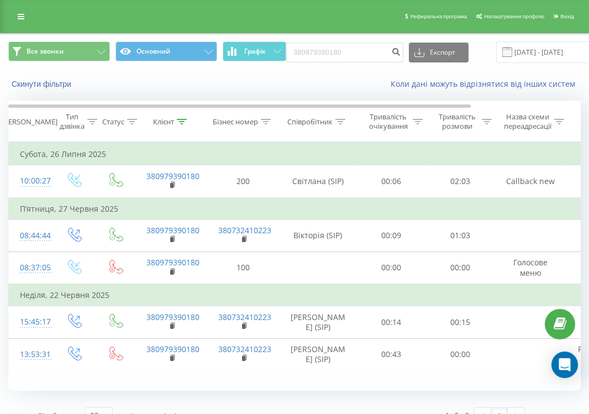
click at [307, 90] on div "Скинути фільтри Коли дані можуть відрізнятися вiд інших систем" at bounding box center [295, 84] width 588 height 27
click at [23, 22] on link at bounding box center [21, 16] width 20 height 15
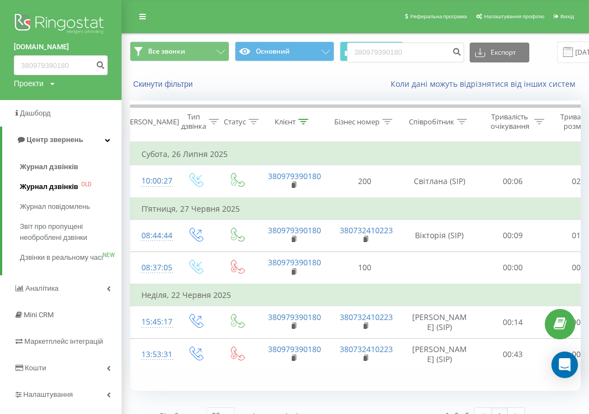
click at [56, 193] on link "Журнал дзвінків OLD" at bounding box center [71, 187] width 102 height 20
click at [281, 84] on div "Скинути фільтри" at bounding box center [209, 83] width 175 height 11
click at [350, 79] on div "Коли дані можуть відрізнятися вiд інших систем" at bounding box center [443, 83] width 292 height 11
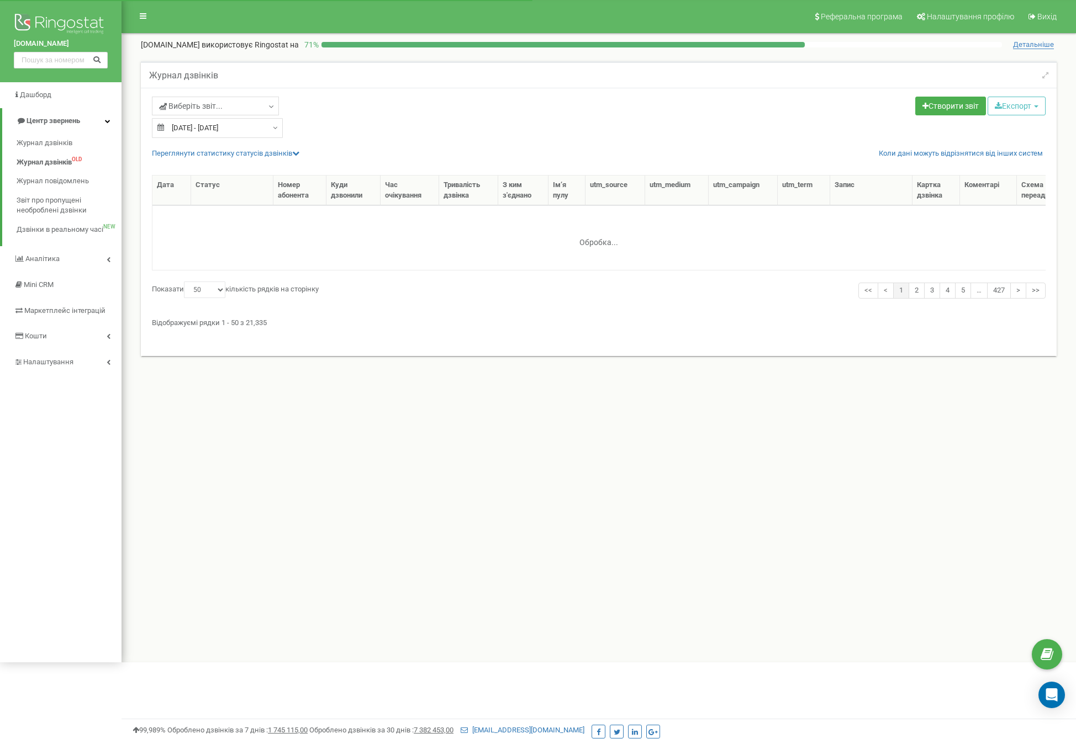
select select "50"
click at [595, 101] on div "Виберіть звіт... Целевые Колбек Исходящие Контекстная реклама (CPC) Входящие Пр…" at bounding box center [371, 117] width 455 height 41
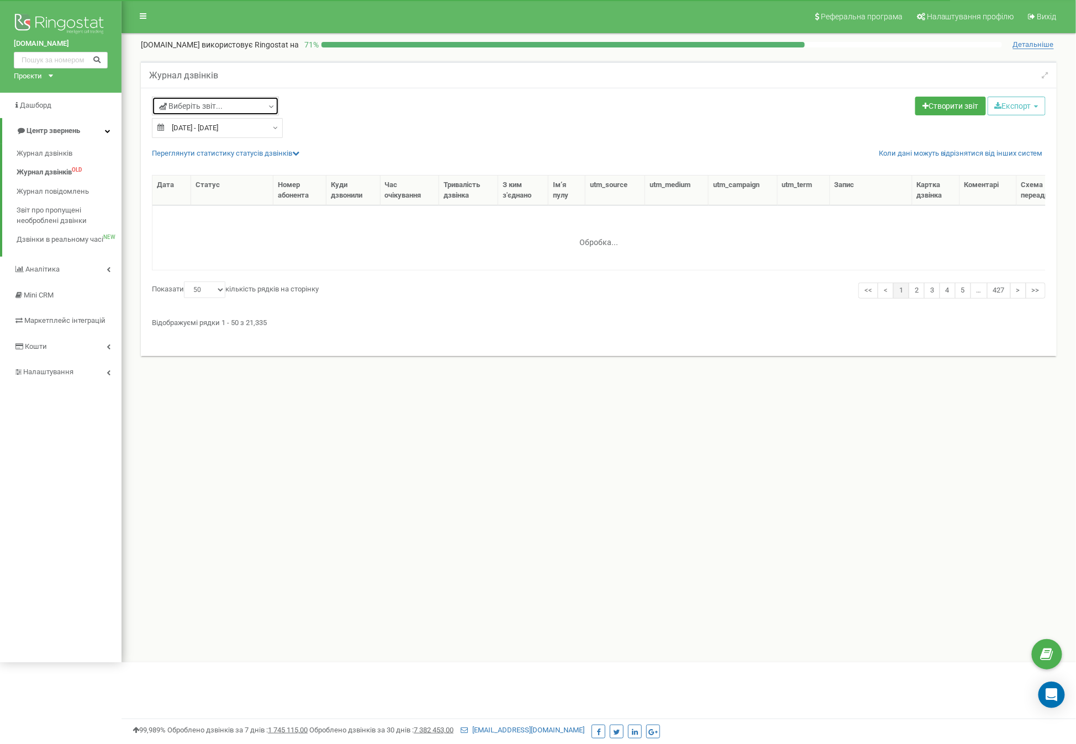
click at [203, 104] on span "Виберіть звіт..." at bounding box center [191, 105] width 64 height 11
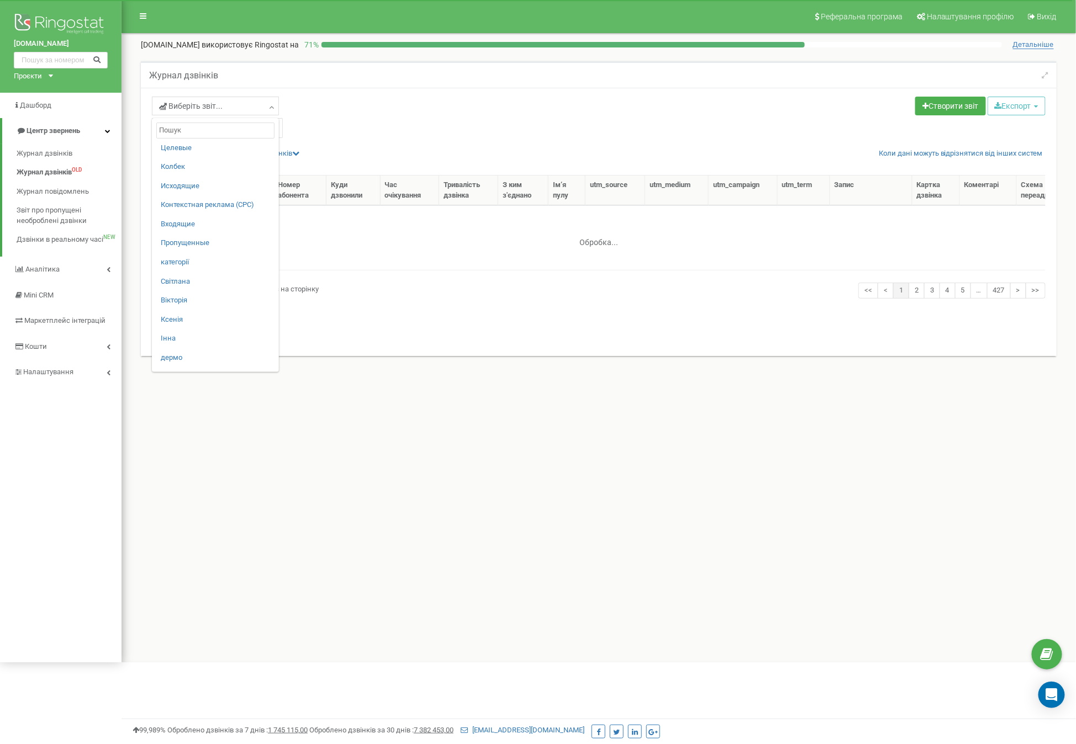
click at [515, 117] on div "Виберіть звіт... Целевые Колбек Исходящие Контекстная реклама (CPC) Входящие Пр…" at bounding box center [371, 108] width 438 height 22
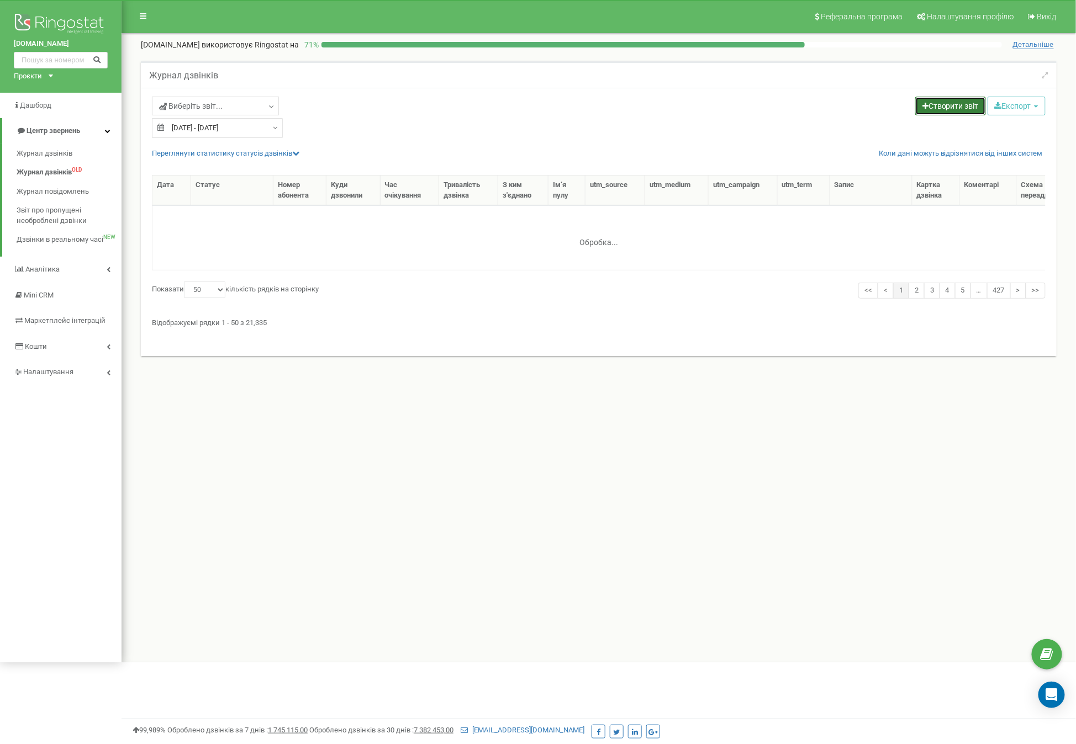
click at [950, 108] on link "Створити звіт" at bounding box center [950, 106] width 71 height 19
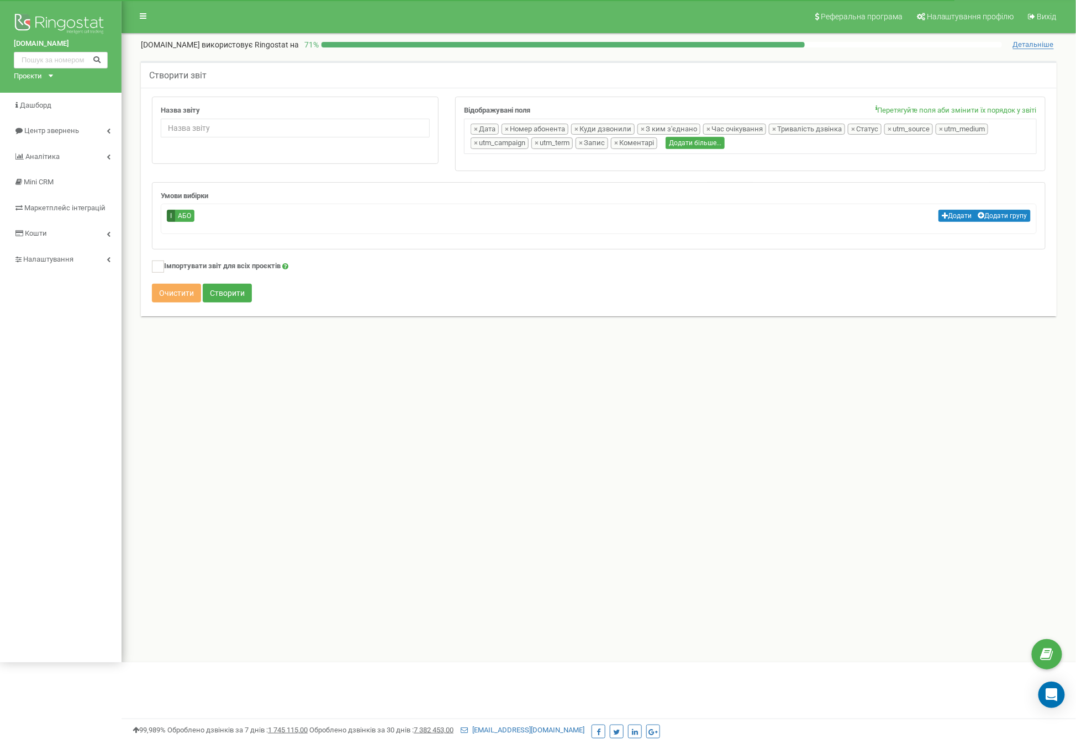
click at [550, 172] on div "Відображувані поля Перетягуйте поля аби змінити їх порядок у звіті Дата Номер а…" at bounding box center [750, 140] width 607 height 86
click at [68, 139] on link "Центр звернень" at bounding box center [60, 131] width 121 height 26
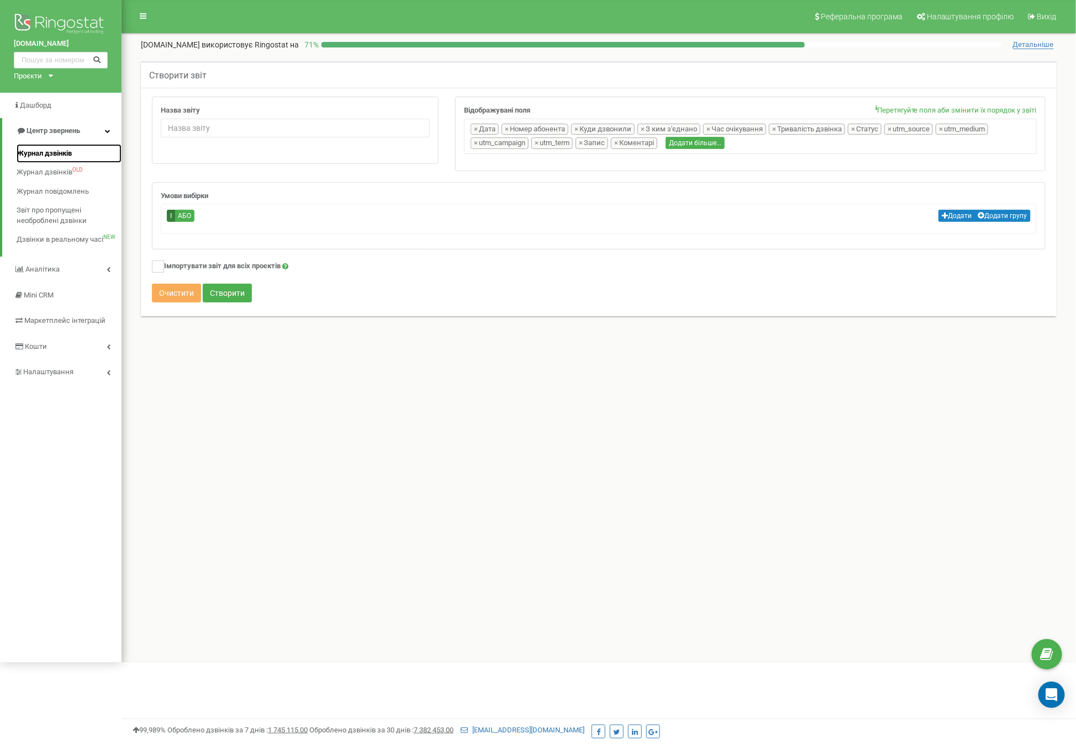
click at [63, 160] on link "Журнал дзвінків" at bounding box center [69, 153] width 105 height 19
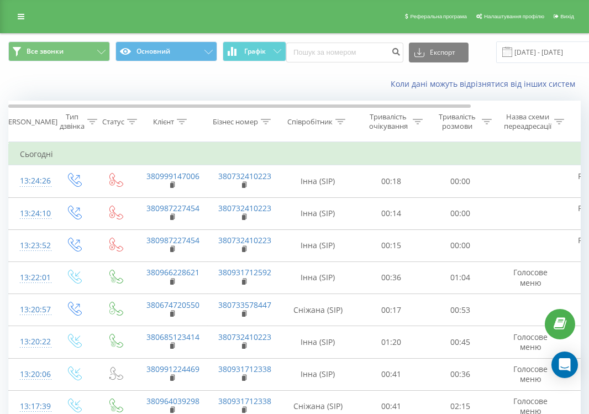
click at [297, 76] on div "Коли дані можуть відрізнятися вiд інших систем" at bounding box center [295, 84] width 588 height 27
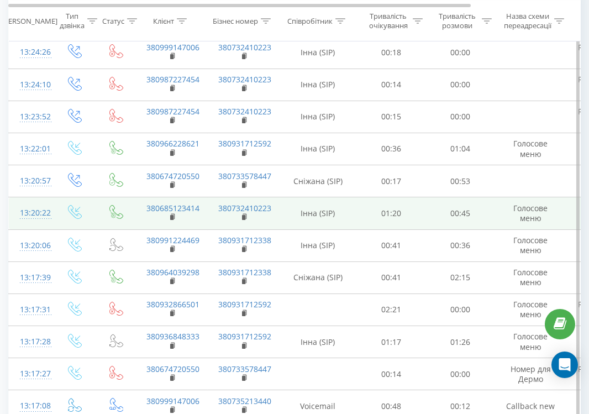
scroll to position [245, 0]
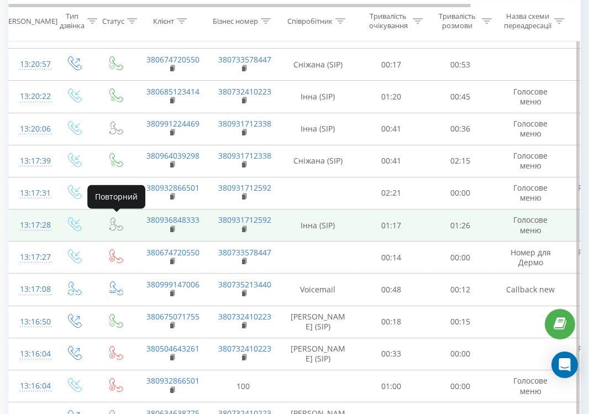
click at [115, 224] on icon at bounding box center [116, 224] width 14 height 14
click at [541, 225] on td "Голосове меню" at bounding box center [531, 225] width 72 height 32
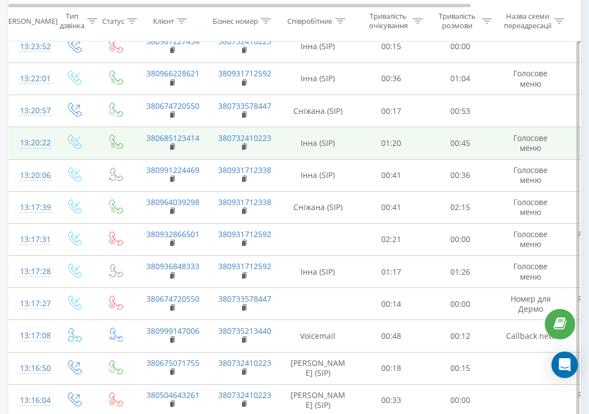
scroll to position [184, 0]
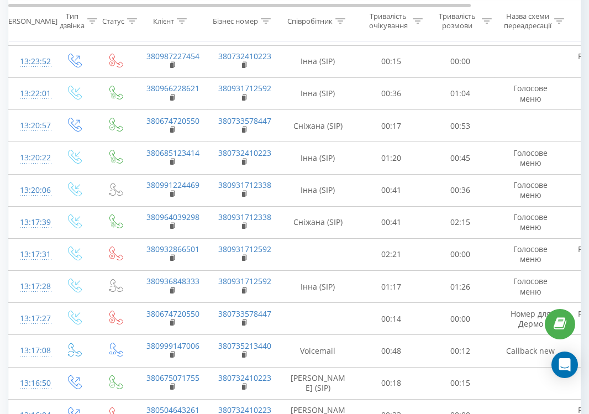
click at [133, 17] on div at bounding box center [132, 20] width 10 height 9
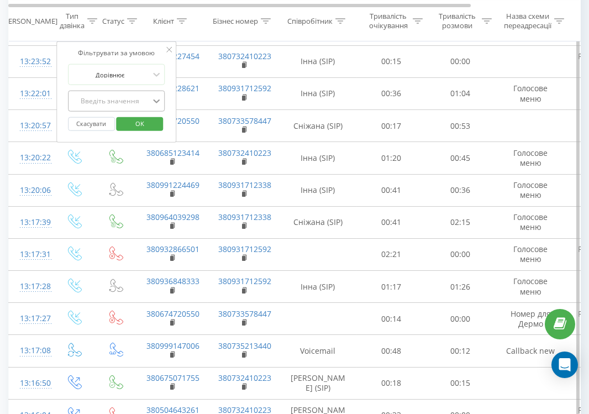
click at [156, 95] on div at bounding box center [156, 101] width 12 height 12
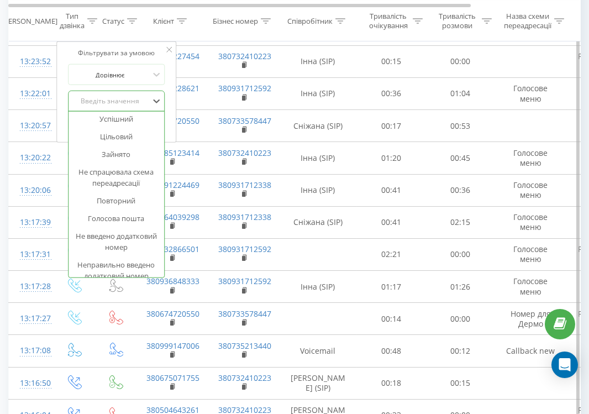
scroll to position [0, 0]
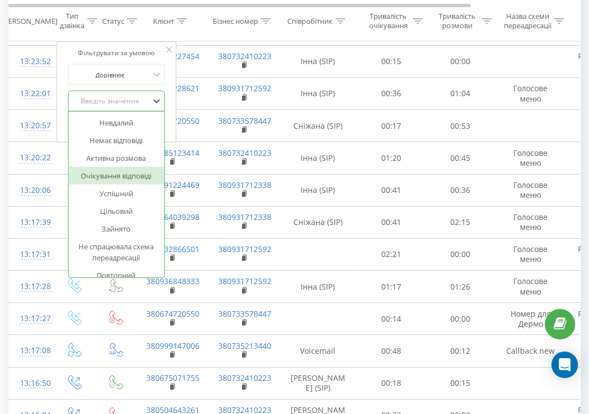
click at [203, 13] on th "Клієнт" at bounding box center [172, 21] width 72 height 41
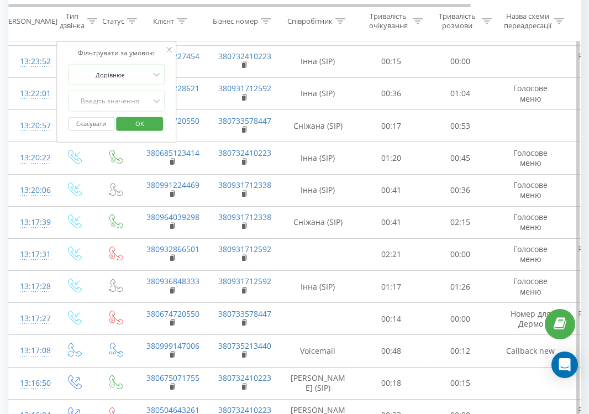
click at [172, 49] on div "Фільтрувати за умовою Дорівнює Введіть значення Скасувати OK" at bounding box center [116, 91] width 120 height 101
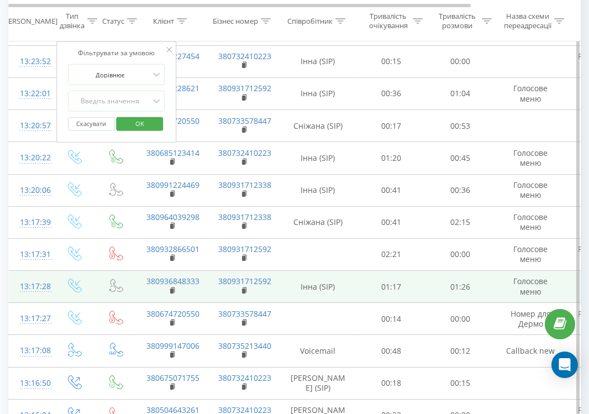
click at [130, 285] on td at bounding box center [116, 287] width 39 height 32
click at [527, 286] on td "Голосове меню" at bounding box center [531, 287] width 72 height 32
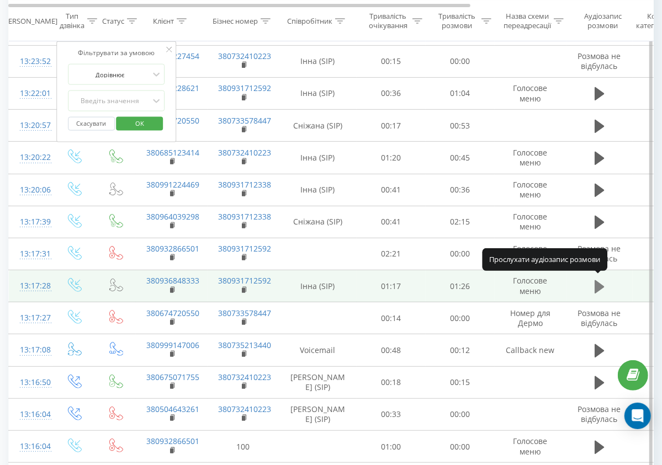
click at [592, 284] on button at bounding box center [599, 287] width 17 height 17
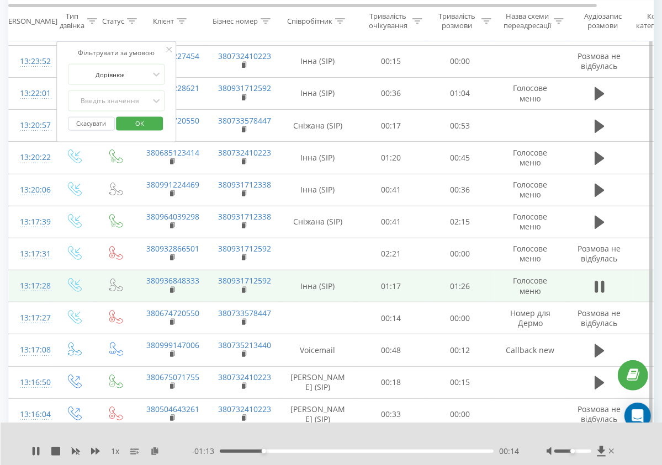
click at [170, 50] on icon at bounding box center [169, 50] width 6 height 6
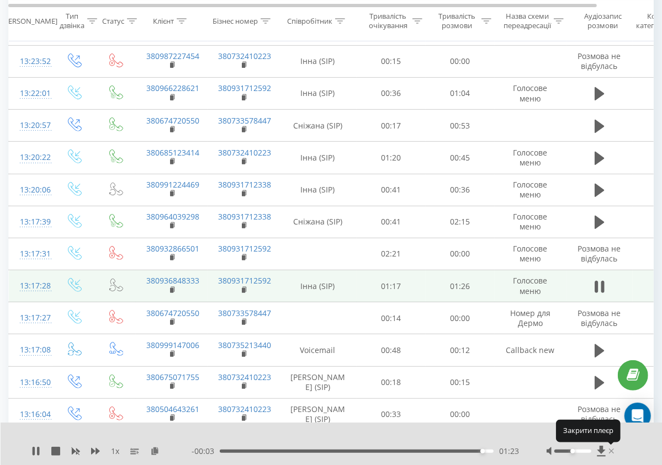
click at [597, 413] on icon at bounding box center [611, 451] width 5 height 9
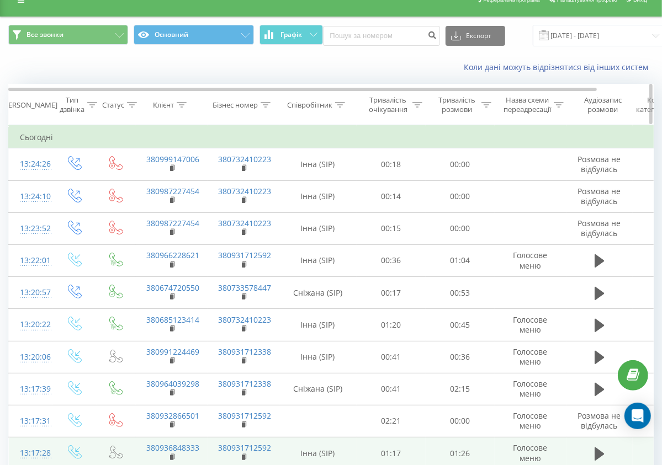
scroll to position [0, 0]
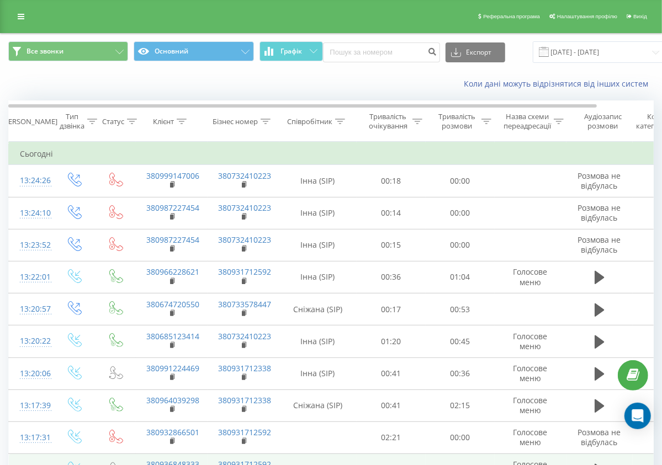
click at [330, 84] on div "Коли дані можуть відрізнятися вiд інших систем" at bounding box center [454, 83] width 413 height 11
click at [239, 91] on div "Коли дані можуть відрізнятися вiд інших систем" at bounding box center [331, 84] width 661 height 27
click at [377, 60] on input at bounding box center [381, 53] width 117 height 20
paste input "380955354513"
type input "380955354513"
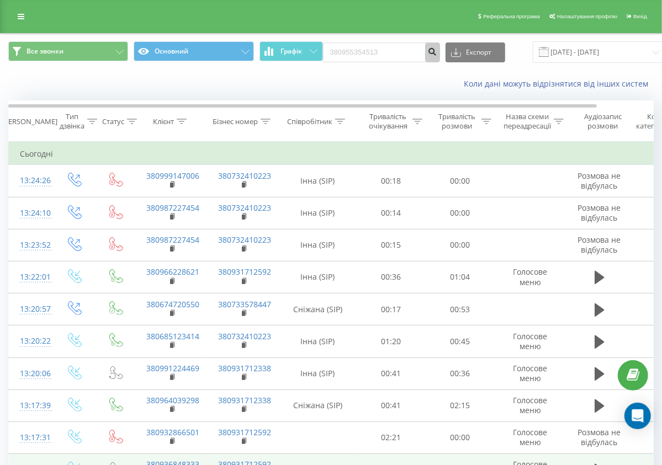
click at [425, 55] on button "submit" at bounding box center [432, 53] width 15 height 20
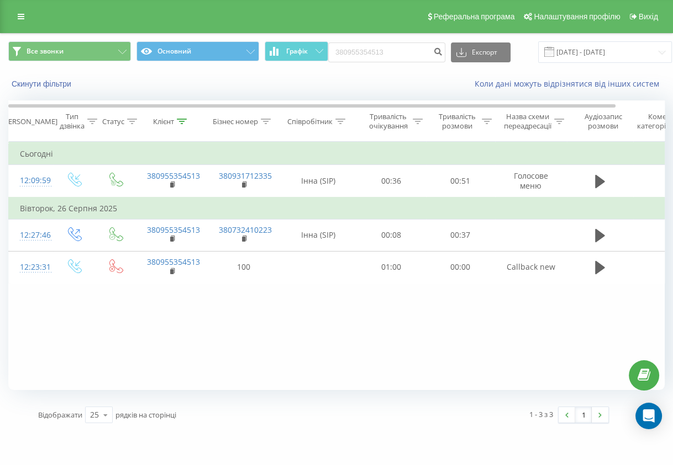
click at [341, 83] on div "Коли дані можуть відрізнятися вiд інших систем" at bounding box center [462, 83] width 420 height 11
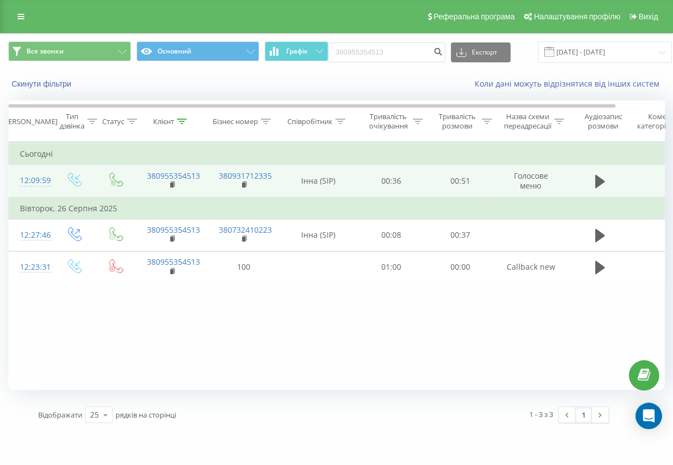
click at [451, 176] on td "00:51" at bounding box center [460, 181] width 69 height 33
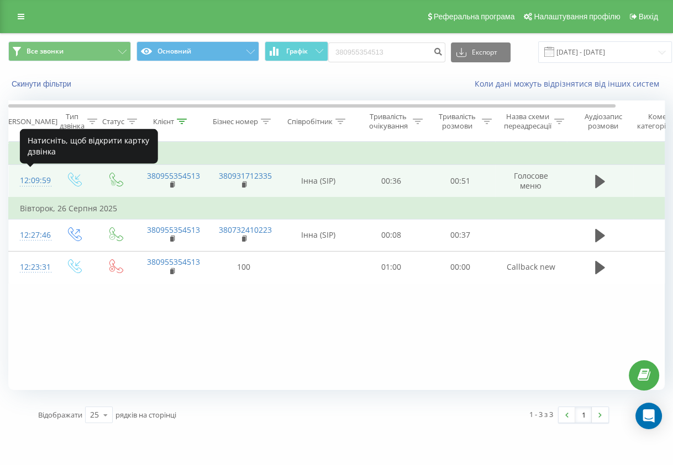
click at [39, 183] on div "12:09:59" at bounding box center [31, 181] width 22 height 22
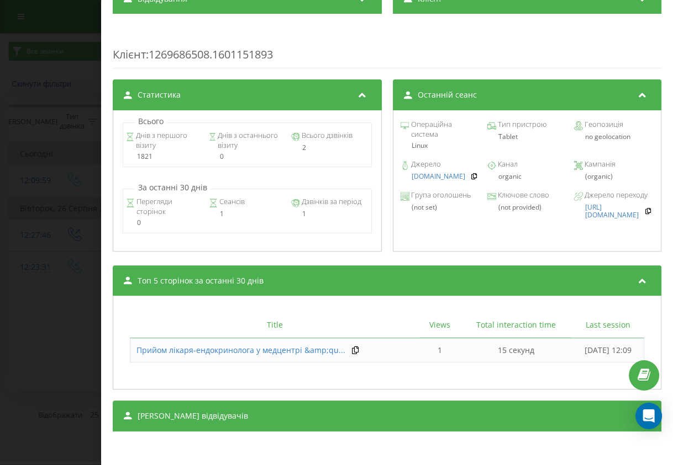
scroll to position [276, 0]
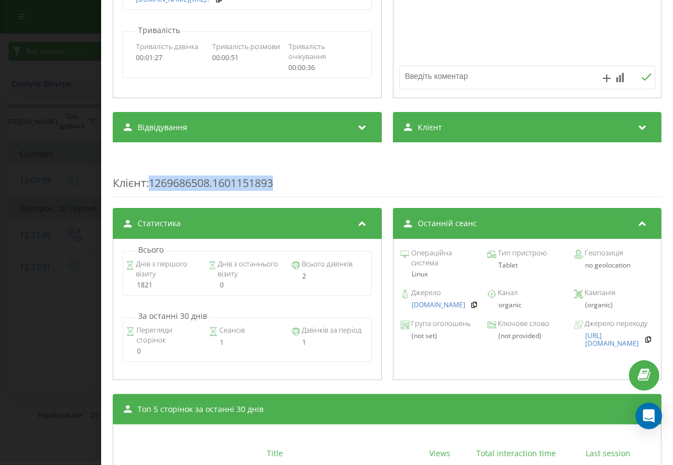
drag, startPoint x: 155, startPoint y: 181, endPoint x: 288, endPoint y: 182, distance: 133.6
click at [288, 182] on div "Клієнт : 1269686508.1601151893" at bounding box center [387, 176] width 548 height 44
click at [379, 244] on div "Статистика Всього Днів з першого візиту 1821 Днів з останнього візиту 0 Всього …" at bounding box center [387, 295] width 548 height 174
click at [310, 169] on div "Клієнт : 1269686508.1601151893" at bounding box center [387, 176] width 548 height 44
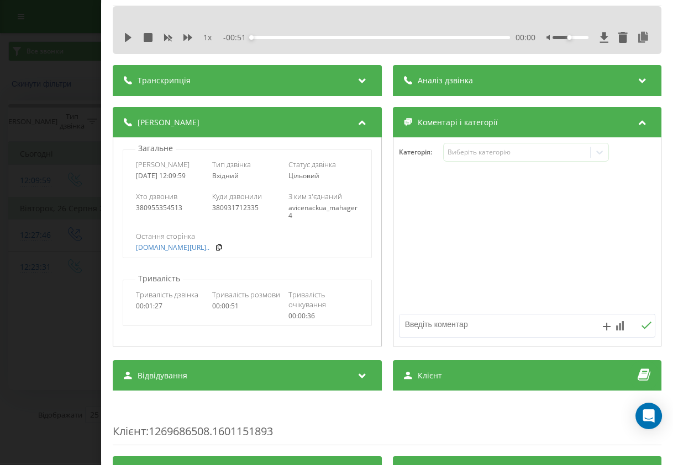
scroll to position [0, 0]
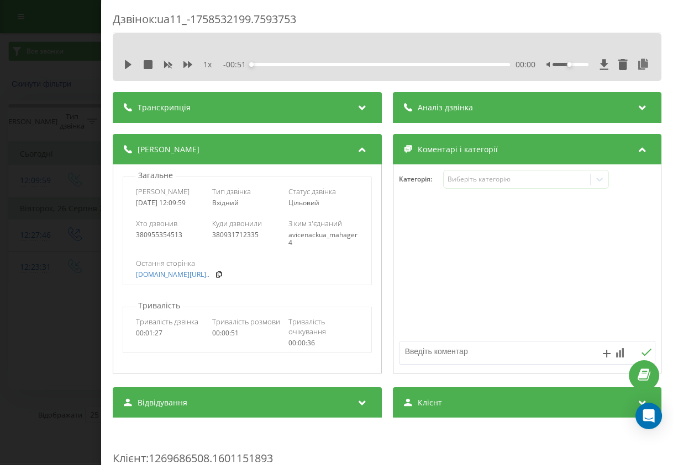
click at [384, 171] on div "Деталі дзвінка Загальне Дата дзвінка 2025-09-22 12:09:59 Тип дзвінка Вхідний Ст…" at bounding box center [387, 255] width 548 height 242
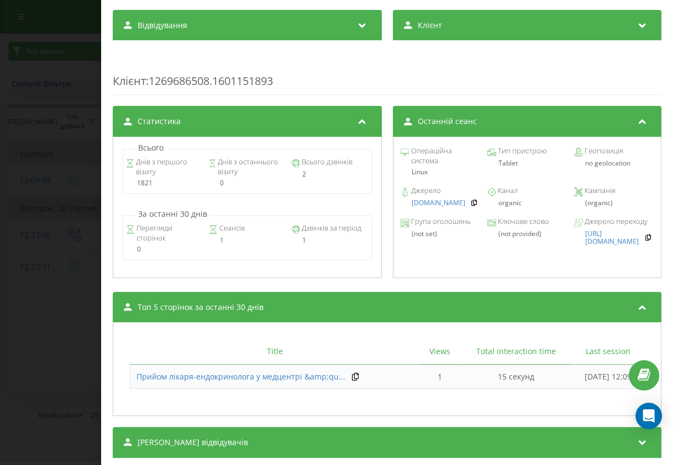
scroll to position [414, 0]
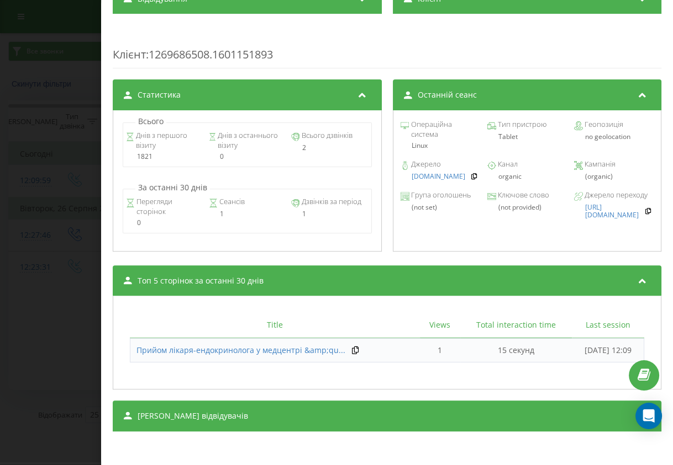
click at [381, 176] on div "Статистика Всього Днів з першого візиту 1821 Днів з останнього візиту 0 Всього …" at bounding box center [387, 167] width 548 height 174
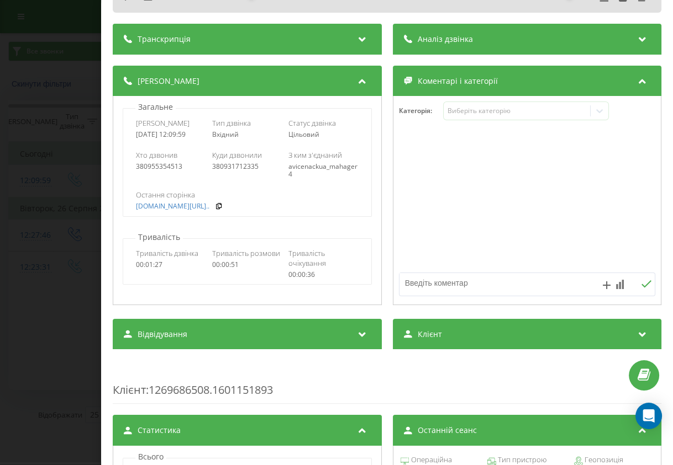
scroll to position [0, 0]
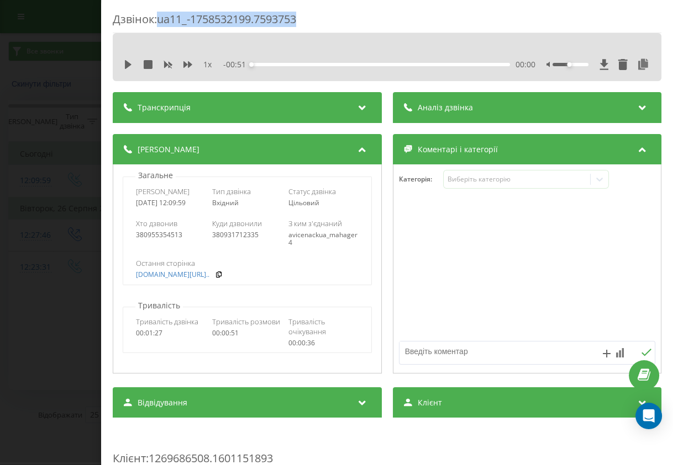
drag, startPoint x: 160, startPoint y: 22, endPoint x: 340, endPoint y: 15, distance: 179.6
click at [340, 15] on div "Дзвінок : ua11_-1758532199.7593753" at bounding box center [387, 23] width 548 height 22
copy div "ua11_-1758532199.7593753"
click at [56, 88] on div "Дзвінок : ua11_-1758532199.7593753 1 x - 00:51 00:00 00:00 Транскрипція Для AI-…" at bounding box center [336, 232] width 673 height 465
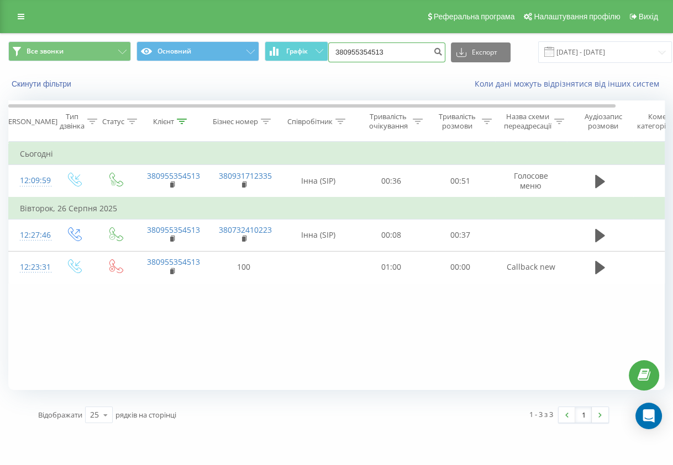
drag, startPoint x: 392, startPoint y: 50, endPoint x: 348, endPoint y: 52, distance: 43.7
click at [348, 52] on input "380955354513" at bounding box center [386, 53] width 117 height 20
type input "380999147006"
click at [433, 54] on icon "submit" at bounding box center [437, 50] width 9 height 7
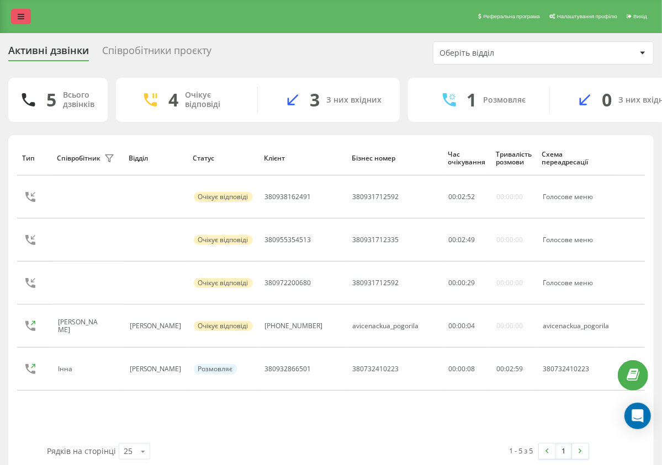
click at [19, 17] on icon at bounding box center [21, 17] width 7 height 8
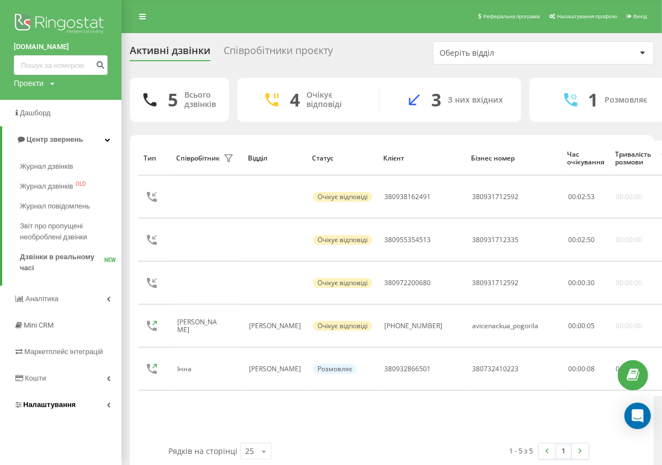
click at [52, 410] on span "Налаштування" at bounding box center [45, 405] width 62 height 11
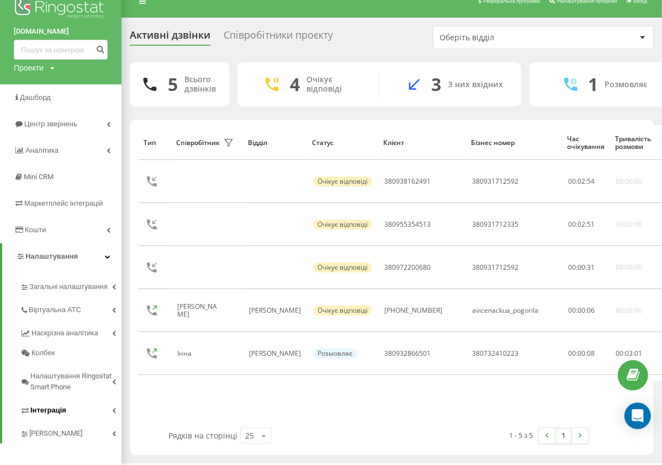
scroll to position [22, 0]
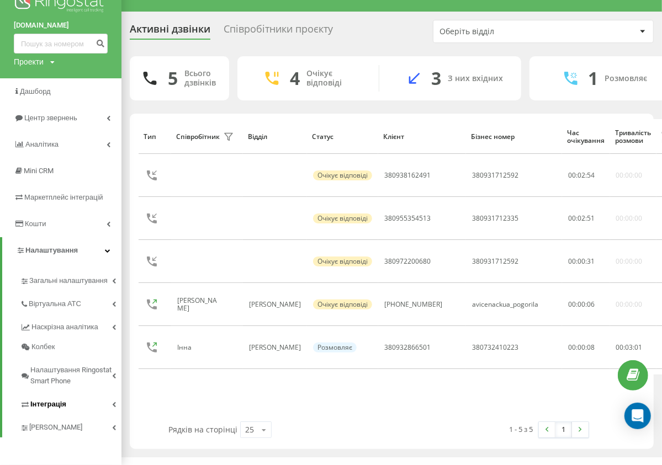
click at [47, 405] on span "Інтеграція" at bounding box center [48, 404] width 36 height 11
click at [61, 423] on span "Webhooks 2.0" at bounding box center [56, 424] width 45 height 11
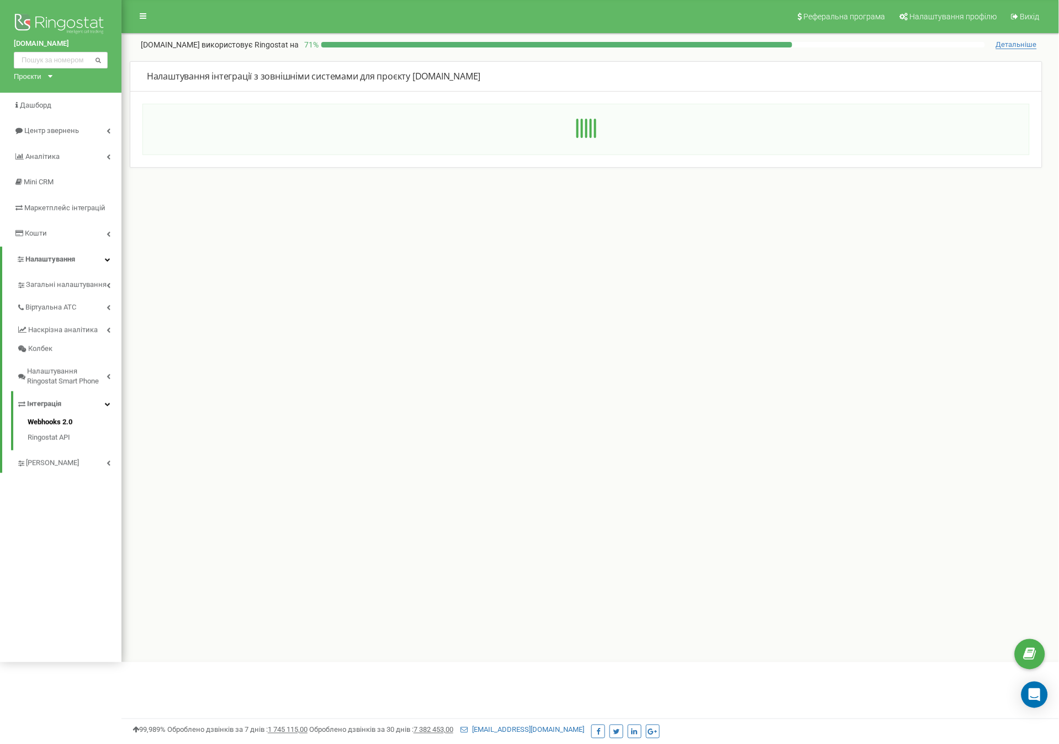
click at [130, 52] on div "Налаштування інтеграції з зовнішніми системами для проєкту [DOMAIN_NAME]" at bounding box center [590, 109] width 921 height 118
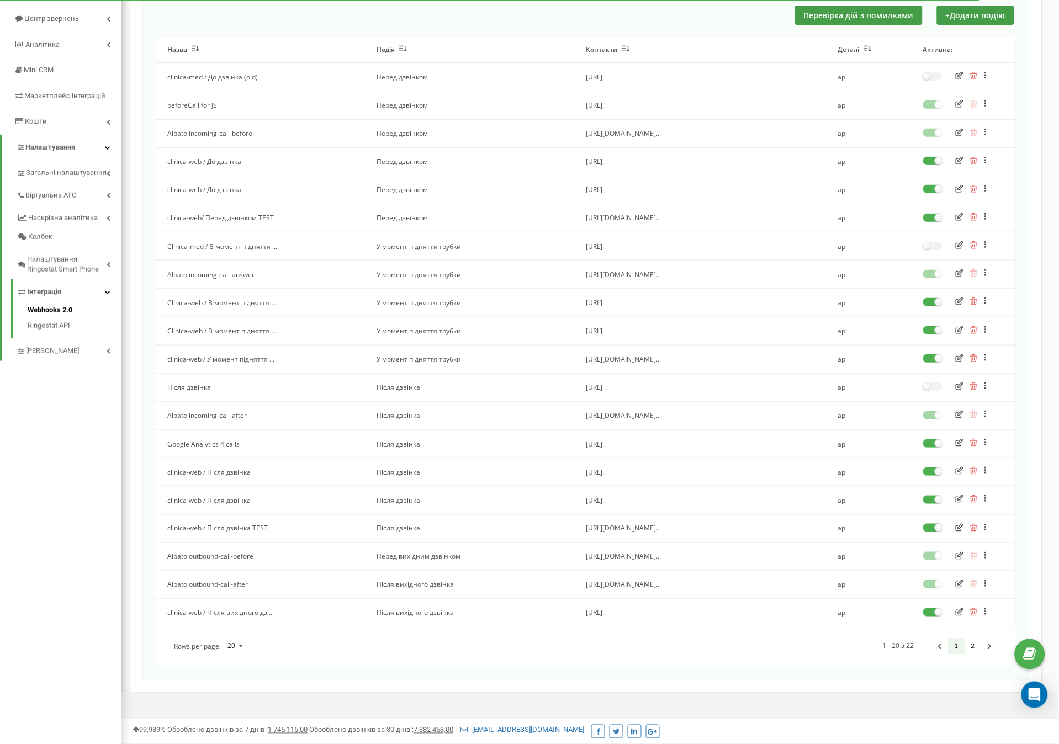
scroll to position [139, 0]
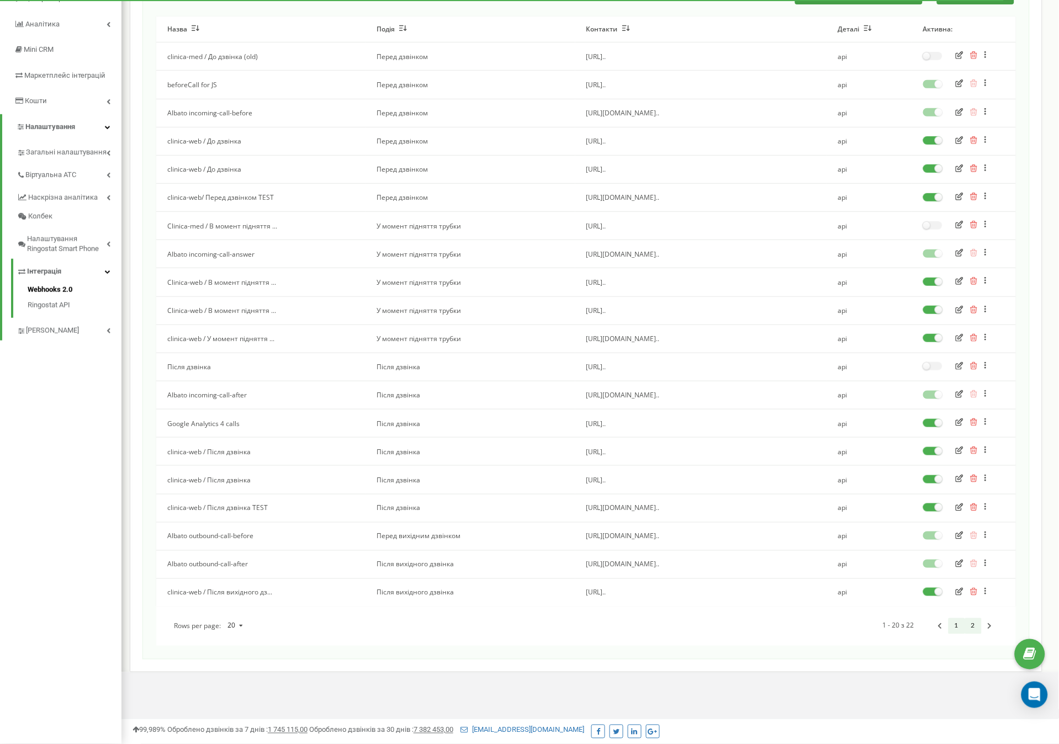
click at [974, 624] on link "2" at bounding box center [973, 626] width 17 height 16
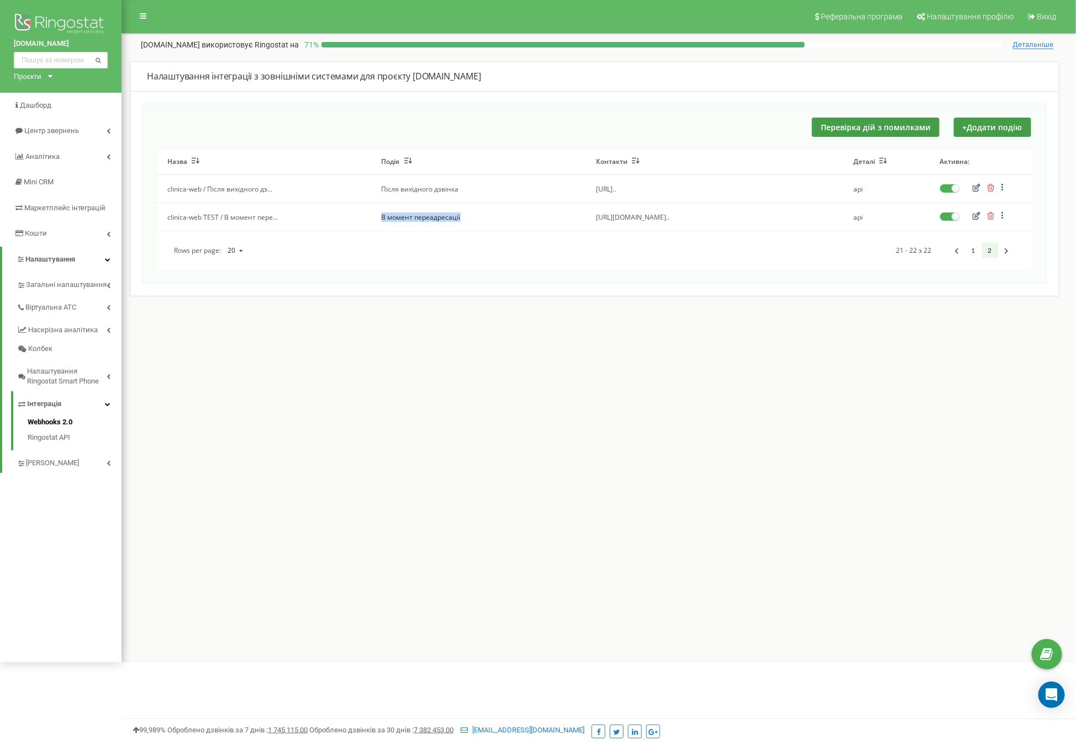
drag, startPoint x: 380, startPoint y: 218, endPoint x: 485, endPoint y: 215, distance: 104.4
click at [485, 215] on td "В момент переадресації" at bounding box center [478, 217] width 214 height 28
copy td "В момент переадресації"
click at [389, 112] on div "Перевірка дій з помилками + Додати подію Назва Подія Контакти Деталі Активна: c…" at bounding box center [594, 194] width 904 height 181
click at [445, 129] on div "Перевірка дій з помилками + Додати подію" at bounding box center [594, 127] width 876 height 19
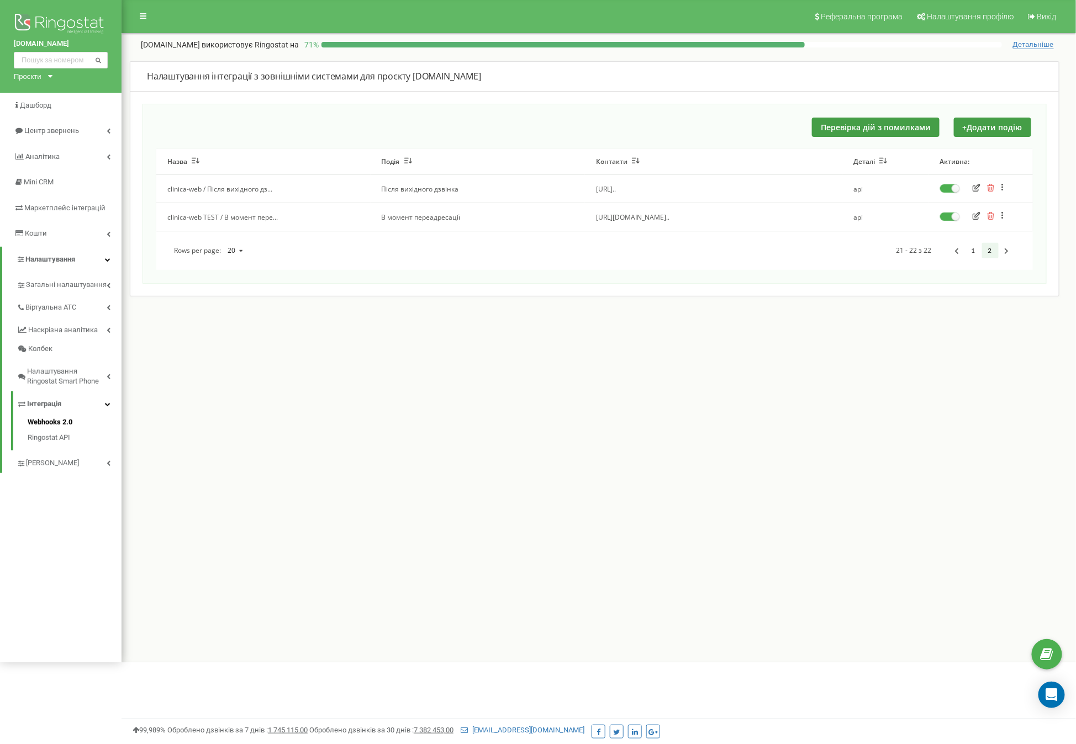
click at [416, 224] on td "В момент переадресації" at bounding box center [478, 217] width 214 height 28
click at [972, 218] on icon "button" at bounding box center [976, 216] width 8 height 8
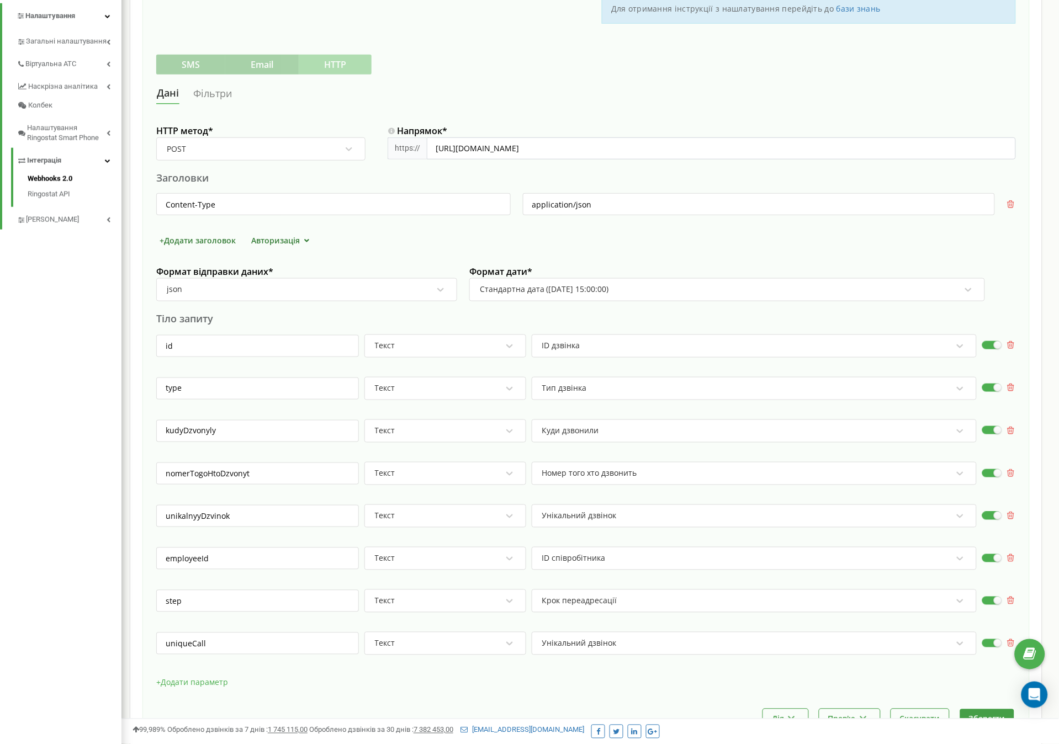
scroll to position [329, 0]
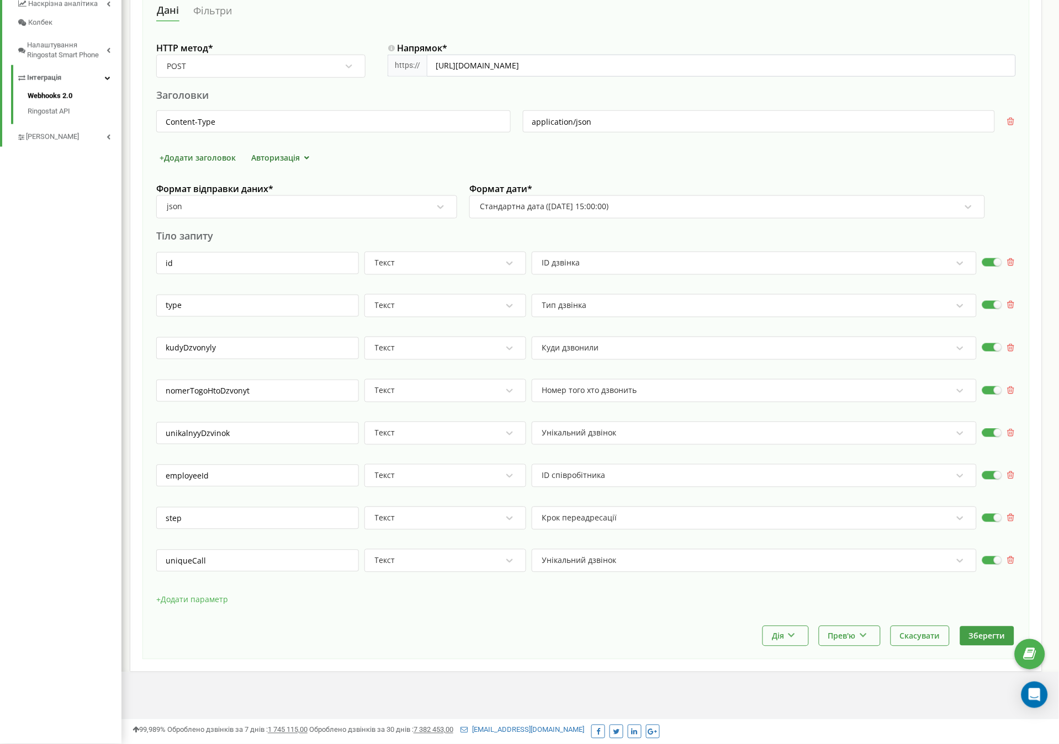
click at [530, 283] on div "id Текст ID дзвінка" at bounding box center [586, 269] width 860 height 34
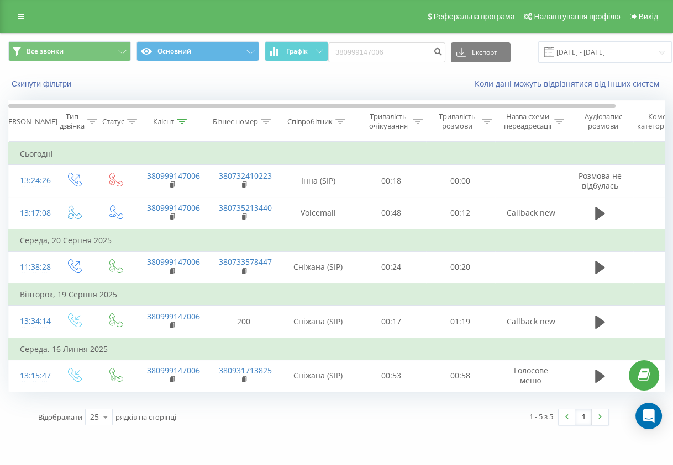
click at [262, 51] on span "Все звонки Основний Графік" at bounding box center [168, 52] width 320 height 22
click at [400, 82] on div "Коли дані можуть відрізнятися вiд інших систем" at bounding box center [462, 83] width 420 height 11
click at [387, 45] on input "380999147006" at bounding box center [386, 53] width 117 height 20
click at [430, 82] on div "Коли дані можуть відрізнятися вiд інших систем" at bounding box center [462, 83] width 420 height 11
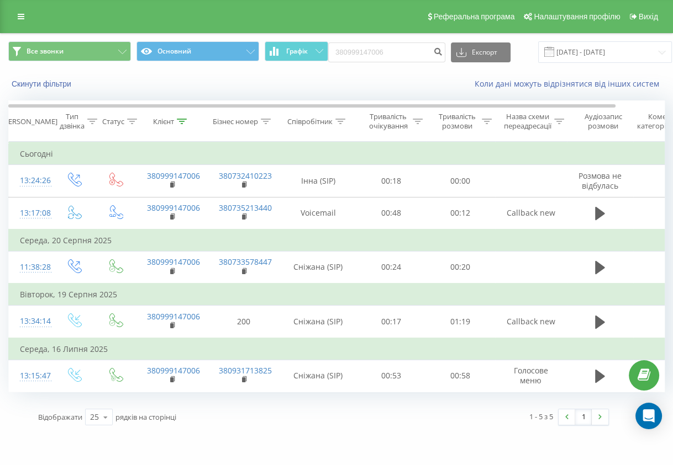
click at [430, 82] on div "Коли дані можуть відрізнятися вiд інших систем" at bounding box center [462, 83] width 420 height 11
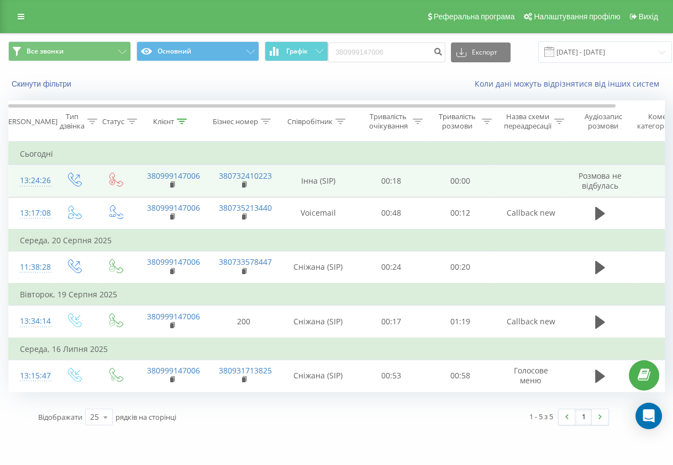
click at [583, 174] on span "Розмова не відбулась" at bounding box center [599, 181] width 43 height 20
click at [36, 181] on div "13:24:26" at bounding box center [31, 181] width 22 height 22
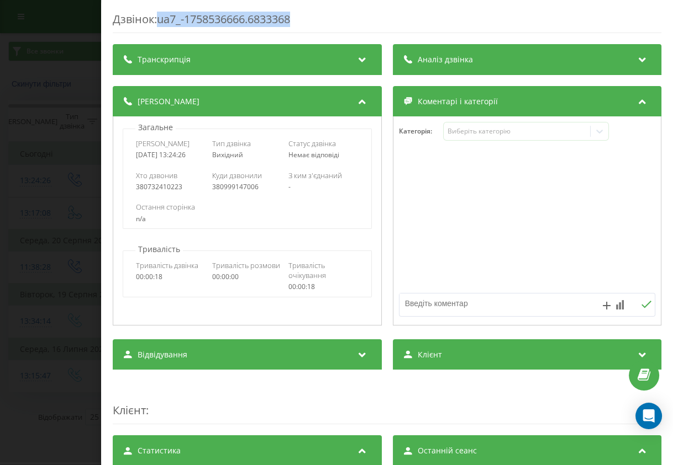
drag, startPoint x: 161, startPoint y: 21, endPoint x: 340, endPoint y: 20, distance: 179.5
click at [340, 20] on div "Дзвінок : ua7_-1758536666.6833368" at bounding box center [387, 23] width 548 height 22
copy div "ua7_-1758536666.6833368"
click at [56, 156] on div "Дзвінок : ua7_-1758536666.6833368 Транскрипція Для AI-аналізу майбутніх дзвінкі…" at bounding box center [336, 232] width 673 height 465
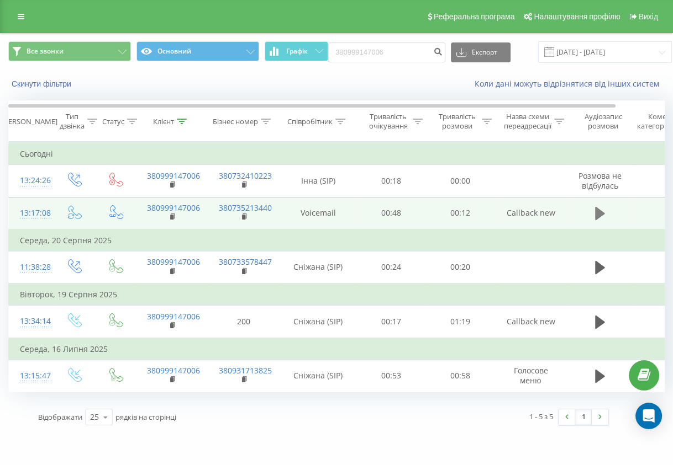
click at [598, 213] on icon at bounding box center [600, 213] width 10 height 13
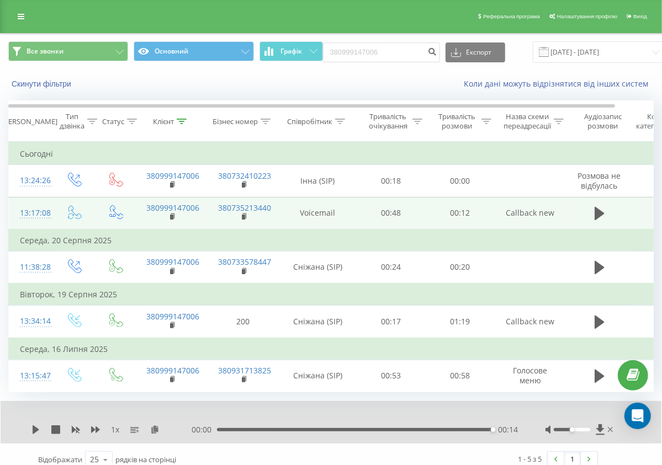
click at [36, 213] on div "13:17:08" at bounding box center [31, 214] width 22 height 22
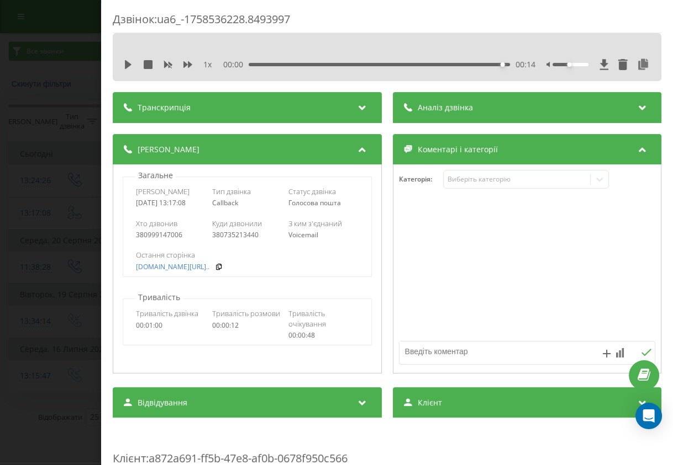
click at [381, 191] on div "Деталі дзвінка Загальне Дата дзвінка 2025-09-22 13:17:08 Тип дзвінка Callback С…" at bounding box center [387, 255] width 548 height 242
click at [80, 100] on div "Дзвінок : ua6_-1758536228.8493997 1 x 00:00 00:14 00:14 Транскрипція Для AI-ана…" at bounding box center [336, 232] width 673 height 465
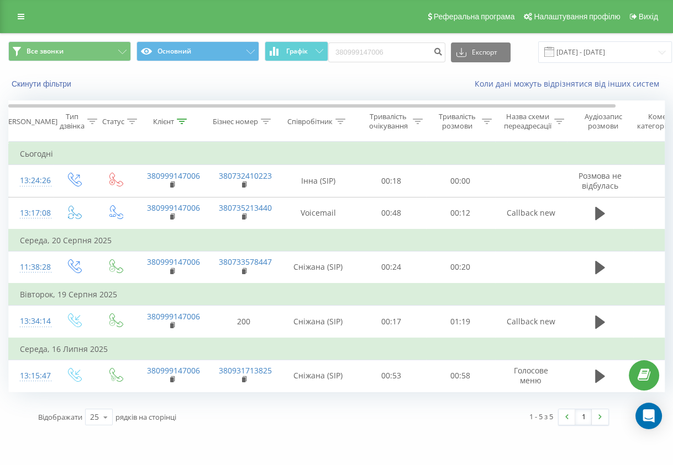
click at [141, 87] on div "Скинути фільтри" at bounding box center [127, 83] width 252 height 11
click at [282, 78] on div "Коли дані можуть відрізнятися вiд інших систем" at bounding box center [462, 83] width 420 height 11
click at [256, 83] on div "Коли дані можуть відрізнятися вiд інших систем" at bounding box center [462, 83] width 420 height 11
click at [384, 74] on div "Скинути фільтри Коли дані можуть відрізнятися вiд інших систем" at bounding box center [336, 84] width 671 height 27
click at [385, 75] on div "Скинути фільтри Коли дані можуть відрізнятися вiд інших систем" at bounding box center [336, 84] width 671 height 27
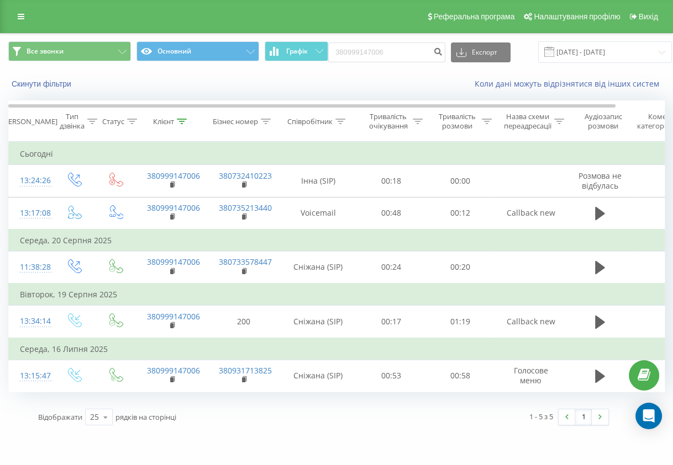
click at [385, 75] on div "Скинути фільтри Коли дані можуть відрізнятися вiд інших систем" at bounding box center [336, 84] width 671 height 27
click at [384, 68] on div "Все звонки Основний Графік 380999147006 Експорт .csv .xls .xlsx 22.06.2025 - 22…" at bounding box center [336, 52] width 671 height 37
click at [295, 80] on div "Коли дані можуть відрізнятися вiд інших систем" at bounding box center [462, 83] width 420 height 11
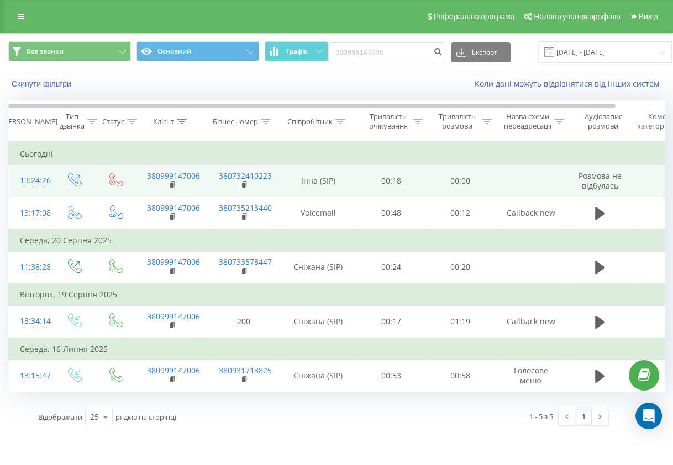
click at [591, 179] on span "Розмова не відбулась" at bounding box center [599, 181] width 43 height 20
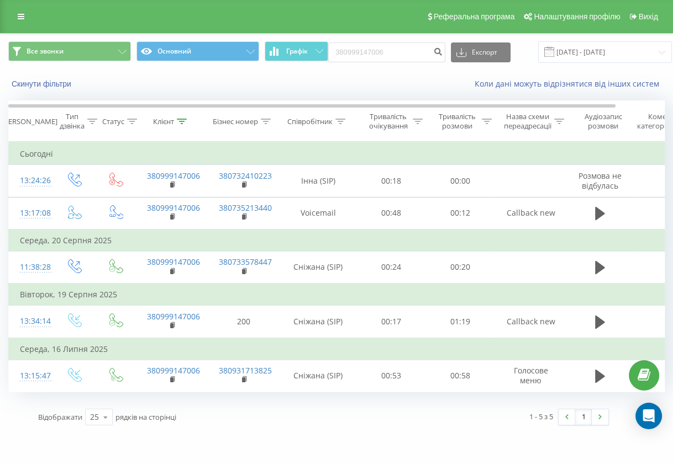
click at [174, 91] on div "Скинути фільтри Коли дані можуть відрізнятися вiд інших систем" at bounding box center [336, 84] width 671 height 27
click at [596, 214] on icon at bounding box center [600, 213] width 10 height 13
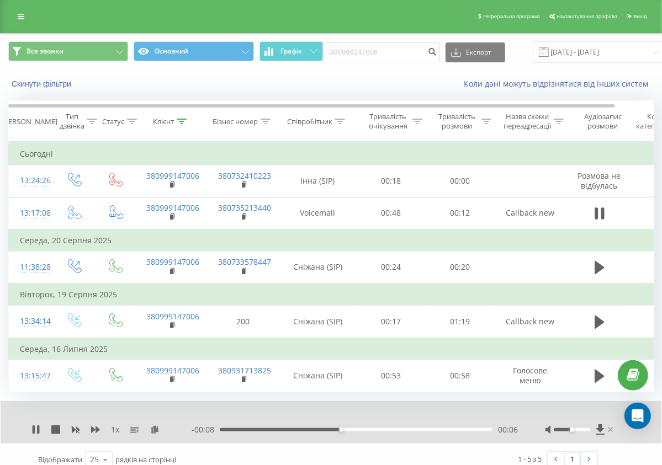
click at [608, 428] on icon at bounding box center [610, 430] width 5 height 9
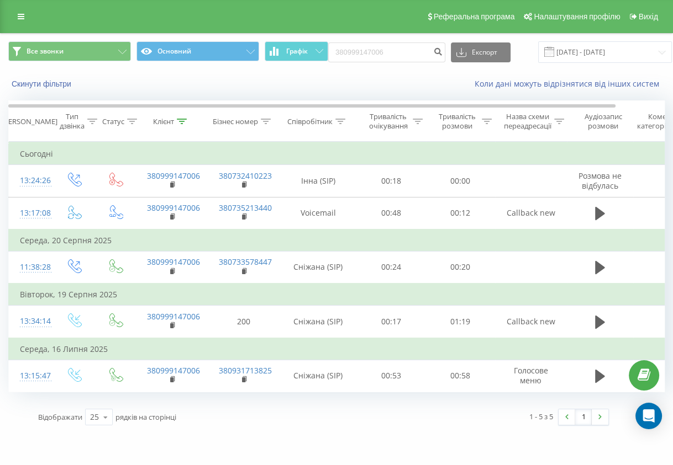
click at [332, 80] on div "Коли дані можуть відрізнятися вiд інших систем" at bounding box center [462, 83] width 420 height 11
click at [401, 85] on div "Коли дані можуть відрізнятися вiд інших систем" at bounding box center [462, 83] width 420 height 11
click at [401, 84] on div "Коли дані можуть відрізнятися вiд інших систем" at bounding box center [462, 83] width 420 height 11
click at [327, 36] on div "Все звонки Основний Графік 380999147006 Експорт .csv .xls .xlsx 22.06.2025 - 22…" at bounding box center [336, 52] width 671 height 37
click at [324, 91] on div "Скинути фільтри Коли дані можуть відрізнятися вiд інших систем" at bounding box center [336, 84] width 671 height 27
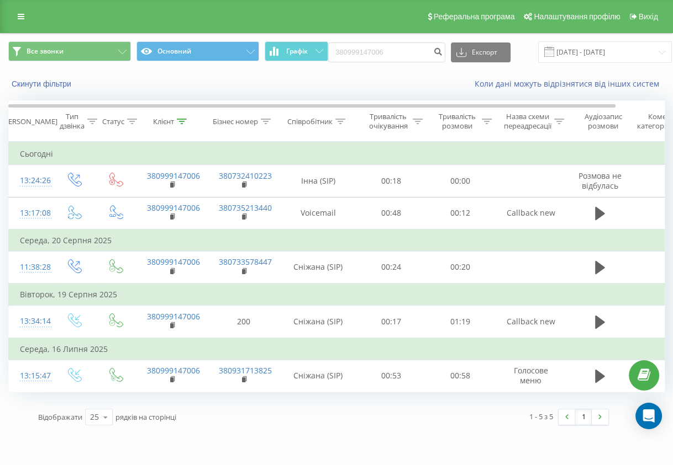
click at [351, 80] on div "Коли дані можуть відрізнятися вiд інших систем" at bounding box center [462, 83] width 420 height 11
click at [120, 84] on div "Скинути фільтри" at bounding box center [127, 83] width 252 height 11
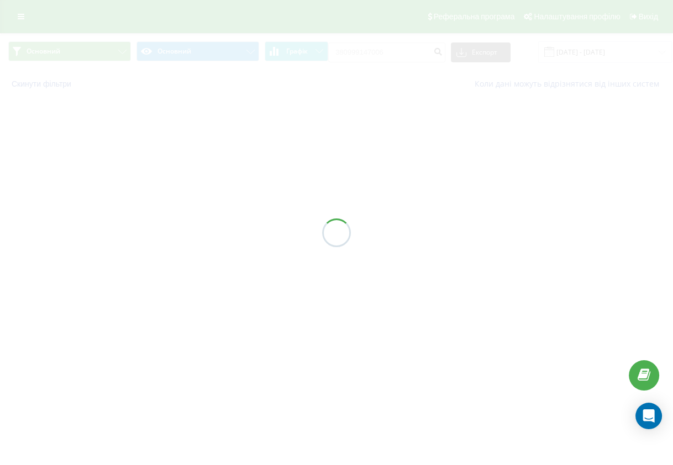
click at [359, 31] on div at bounding box center [336, 232] width 673 height 465
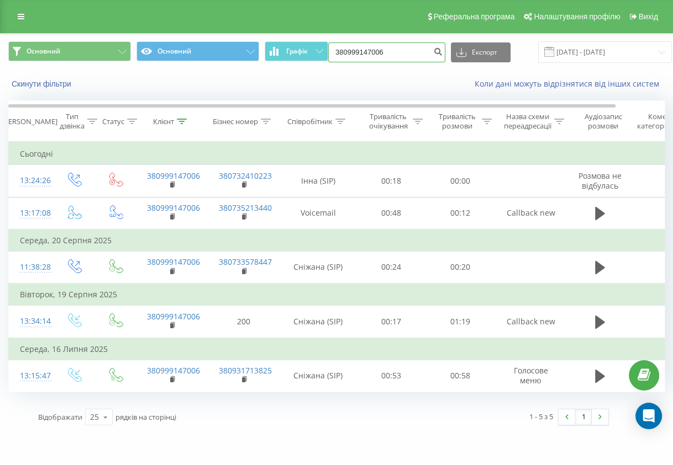
click at [368, 56] on input "380999147006" at bounding box center [386, 53] width 117 height 20
click at [373, 89] on div "Скинути фільтри Коли дані можуть відрізнятися вiд інших систем" at bounding box center [336, 84] width 671 height 27
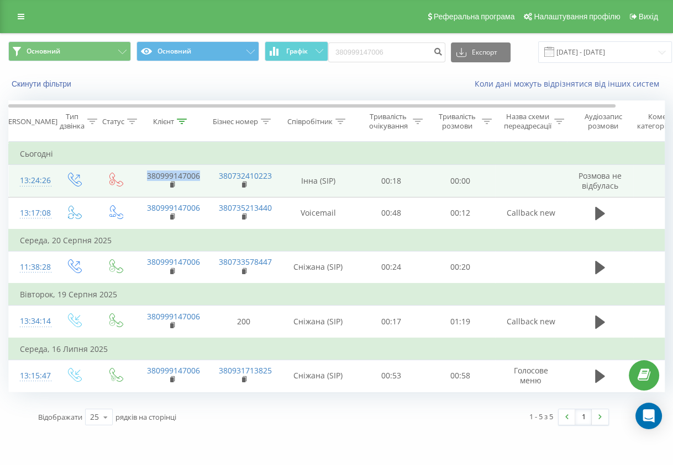
drag, startPoint x: 205, startPoint y: 173, endPoint x: 147, endPoint y: 173, distance: 58.0
click at [147, 173] on td "380999147006" at bounding box center [172, 181] width 72 height 32
copy link "380999147006"
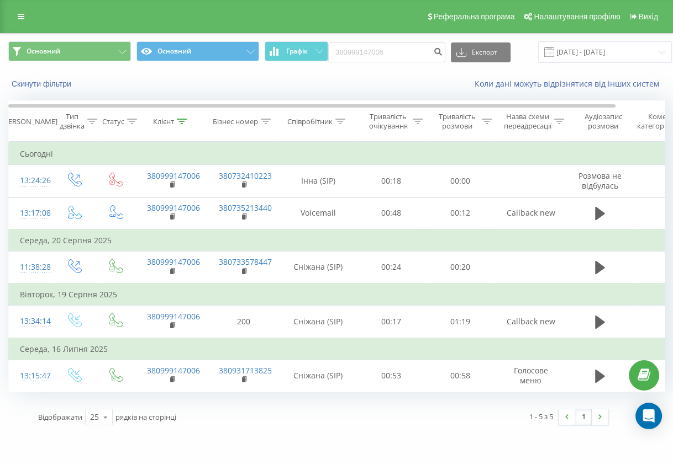
drag, startPoint x: 147, startPoint y: 173, endPoint x: 377, endPoint y: 89, distance: 245.1
click at [377, 89] on div "Коли дані можуть відрізнятися вiд інших систем" at bounding box center [462, 83] width 420 height 11
click at [364, 54] on input "380999147006" at bounding box center [386, 53] width 117 height 20
click at [140, 86] on div "Скинути фільтри" at bounding box center [127, 83] width 252 height 11
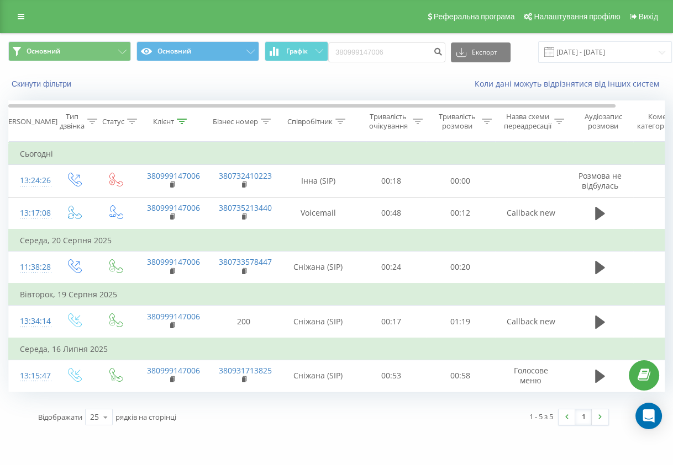
click at [193, 86] on div "Скинути фільтри" at bounding box center [127, 83] width 252 height 11
click at [211, 72] on div "Скинути фільтри Коли дані можуть відрізнятися вiд інших систем" at bounding box center [336, 84] width 671 height 27
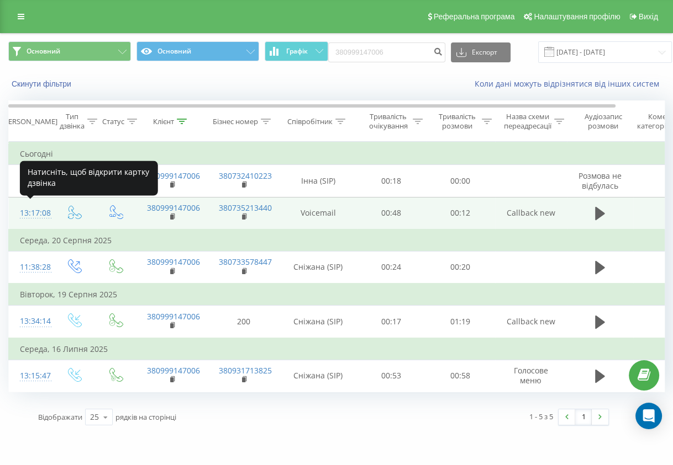
click at [31, 213] on div "13:17:08" at bounding box center [31, 214] width 22 height 22
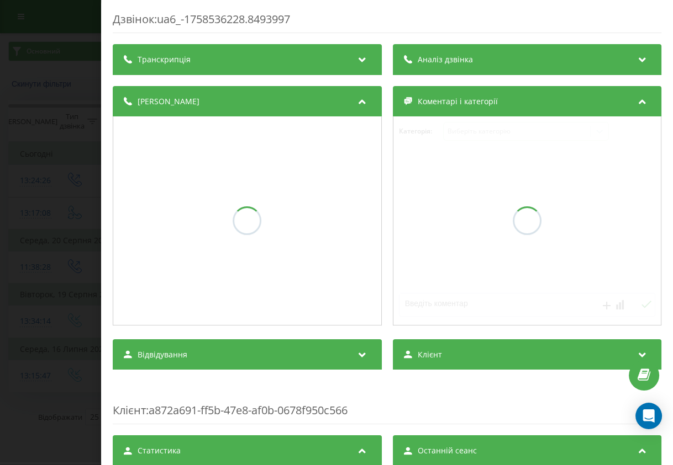
click at [383, 182] on div "Деталі дзвінка Коментарі і категорії Категорія : Виберіть категорію" at bounding box center [387, 207] width 548 height 242
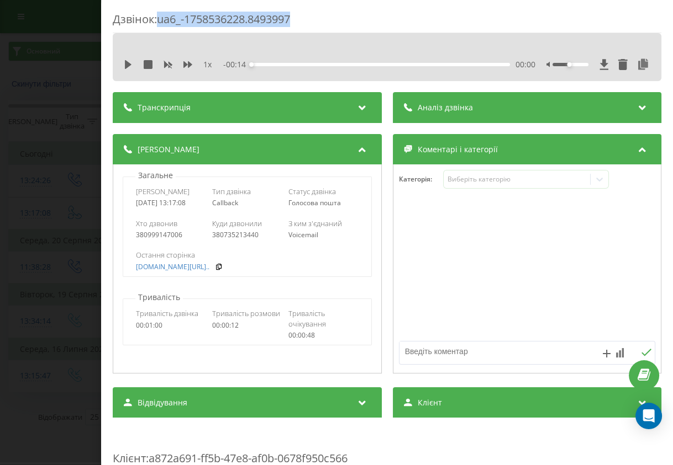
click at [310, 22] on div "Дзвінок : ua6_-1758536228.8493997" at bounding box center [387, 23] width 548 height 22
click at [52, 245] on div "Дзвінок : ua6_-1758536228.8493997 1 x - 00:14 00:00 00:00 Транскрипція Для AI-а…" at bounding box center [336, 232] width 673 height 465
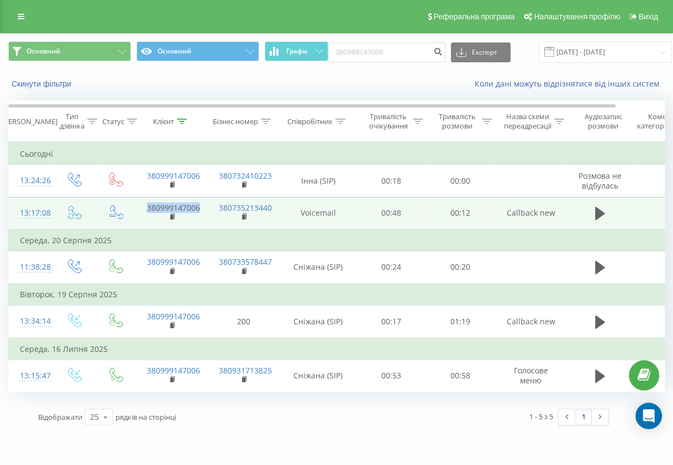
drag, startPoint x: 209, startPoint y: 207, endPoint x: 148, endPoint y: 209, distance: 60.8
click at [148, 209] on tr "13:17:08 380999147006 380735213440 Voicemail 00:48 00:12 Callback new" at bounding box center [362, 213] width 707 height 33
